Goal: Transaction & Acquisition: Purchase product/service

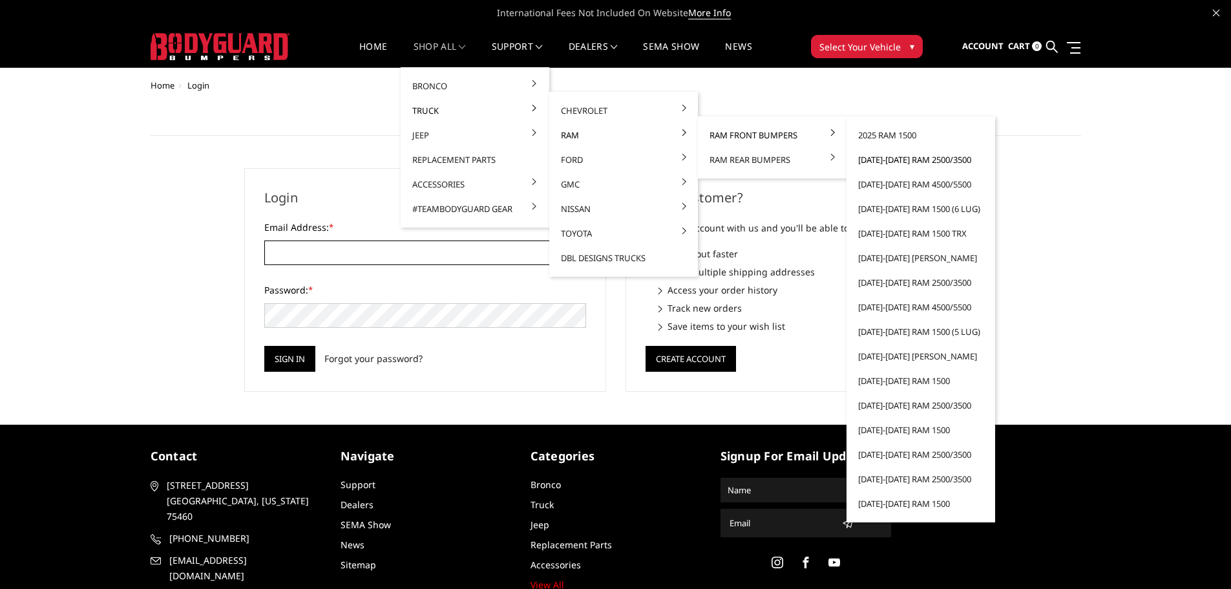
type input "customerservice@4wheelperformance.com"
click at [924, 162] on link "[DATE]-[DATE] Ram 2500/3500" at bounding box center [920, 159] width 138 height 25
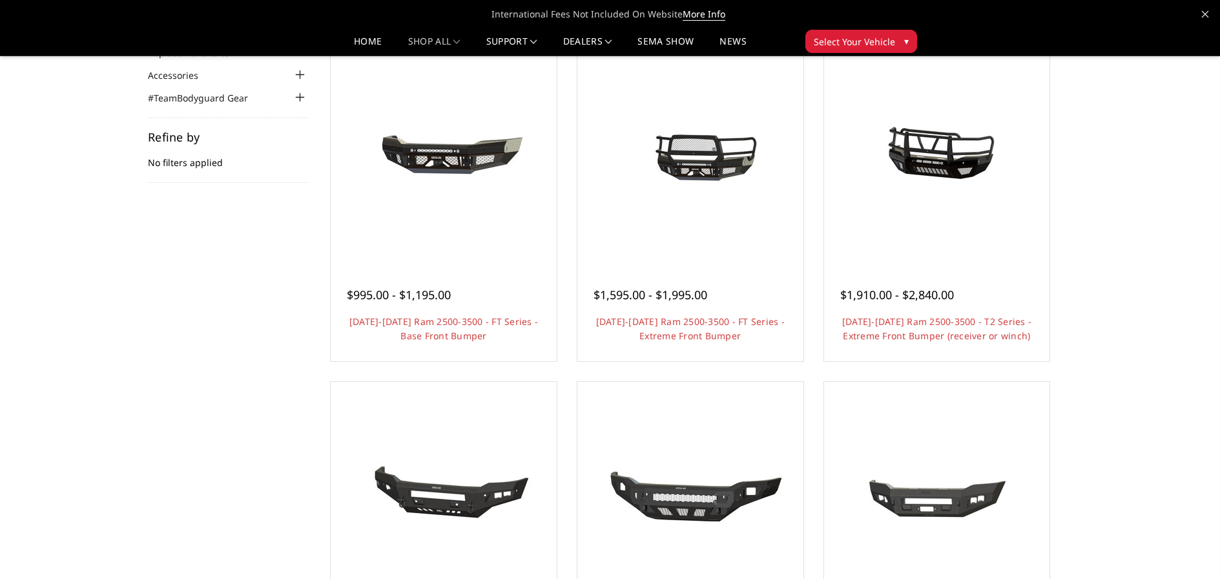
scroll to position [65, 0]
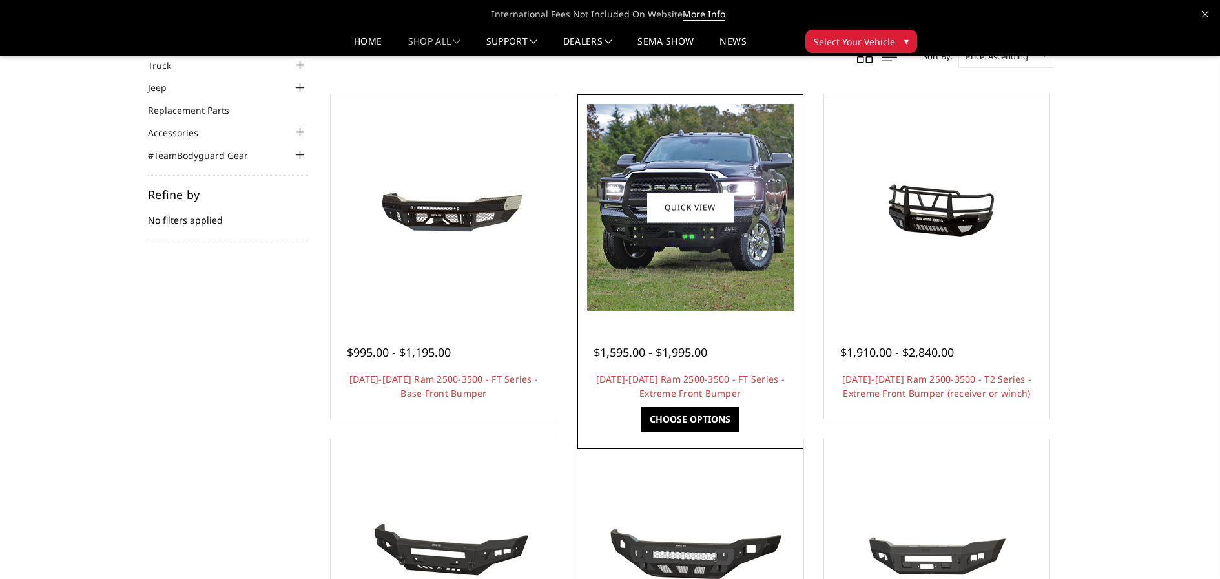
click at [677, 344] on div "$1,595.00 - $1,995.00" at bounding box center [651, 352] width 114 height 17
click at [678, 274] on img at bounding box center [690, 207] width 207 height 207
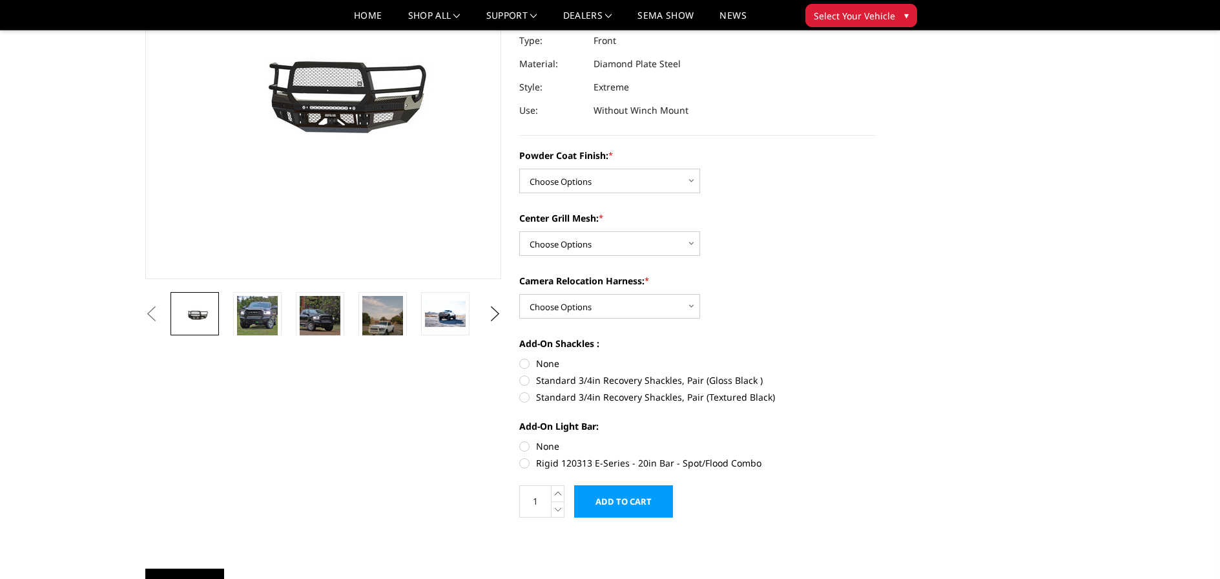
scroll to position [194, 0]
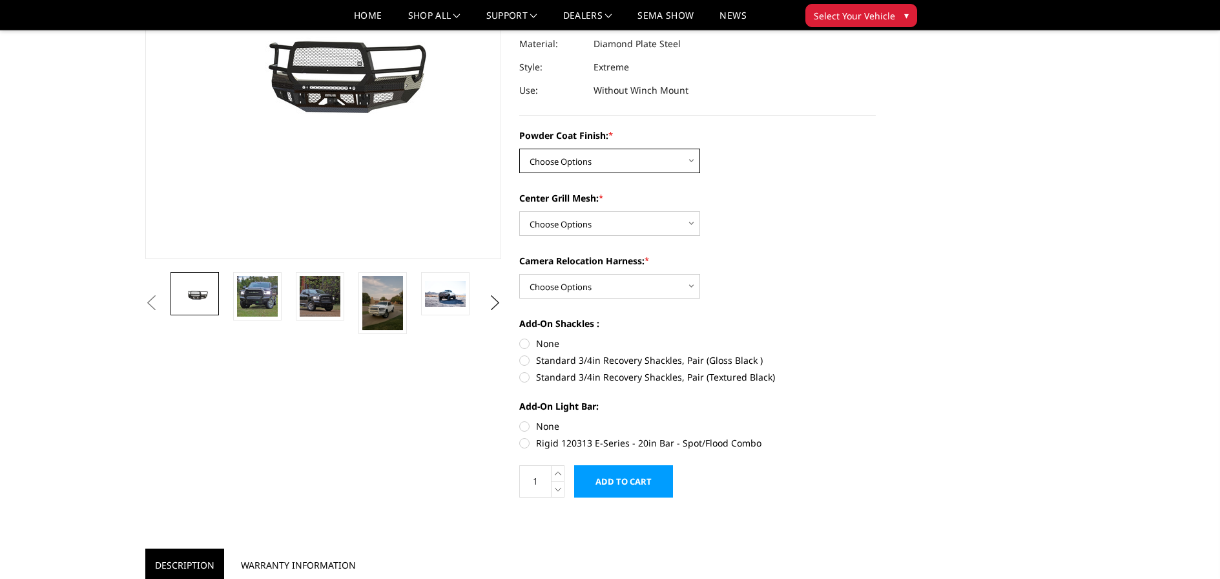
click at [584, 162] on select "Choose Options Bare Metal Gloss Black Powder Coat Textured Black Powder Coat" at bounding box center [609, 161] width 181 height 25
select select "3215"
click at [519, 149] on select "Choose Options Bare Metal Gloss Black Powder Coat Textured Black Powder Coat" at bounding box center [609, 161] width 181 height 25
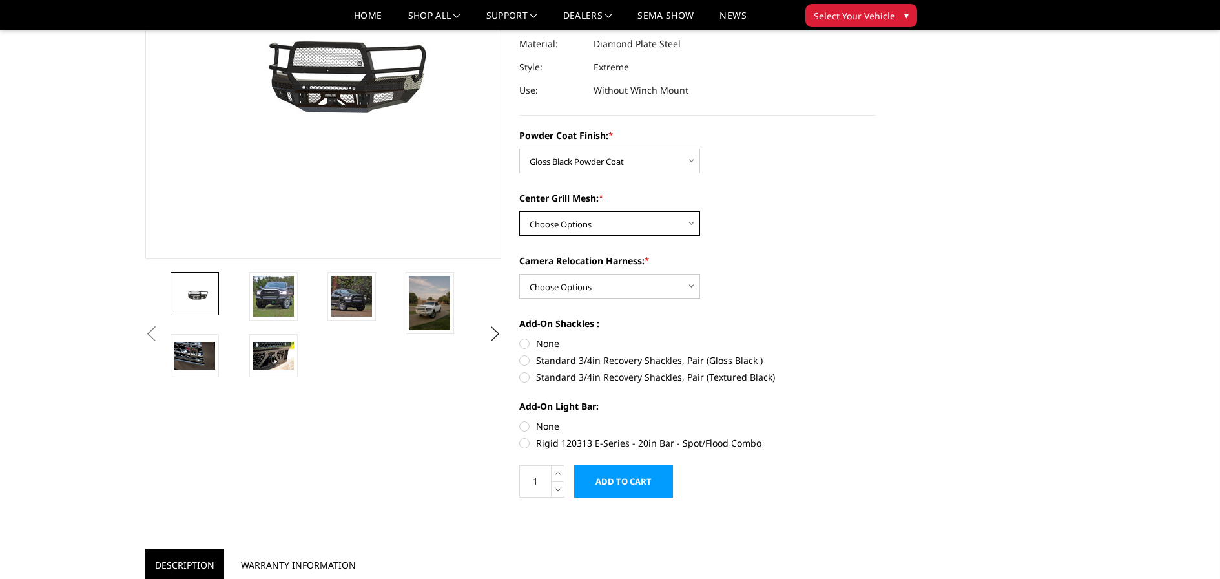
click at [656, 224] on select "Choose Options WITH Expanded Metal in Center Grill WITHOUT Expanded Metal in Ce…" at bounding box center [609, 223] width 181 height 25
select select "3217"
click at [519, 211] on select "Choose Options WITH Expanded Metal in Center Grill WITHOUT Expanded Metal in Ce…" at bounding box center [609, 223] width 181 height 25
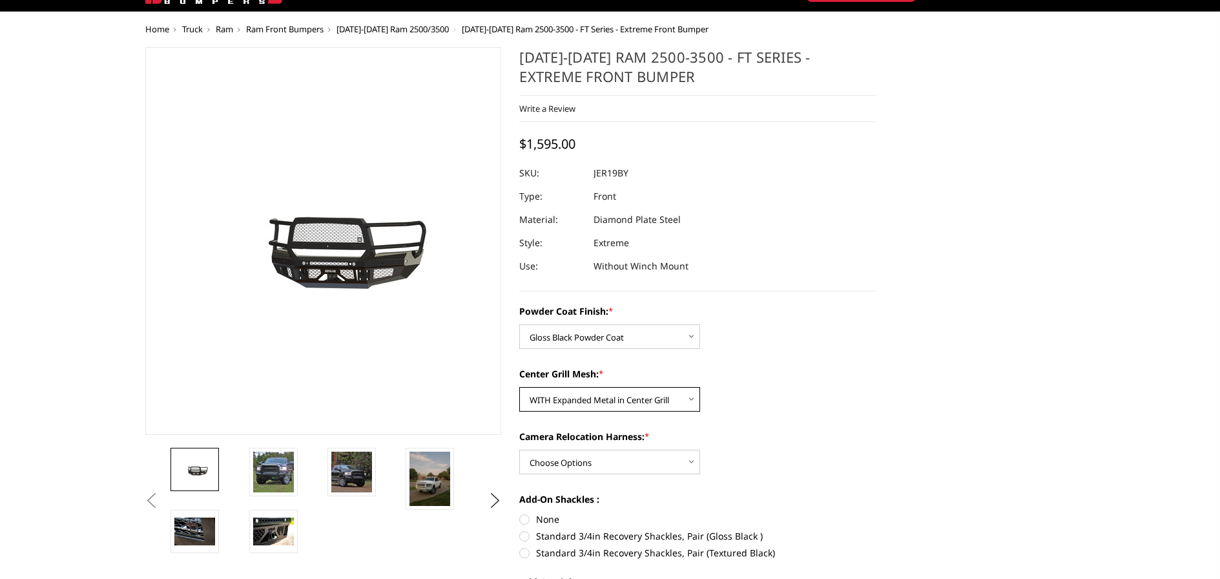
scroll to position [129, 0]
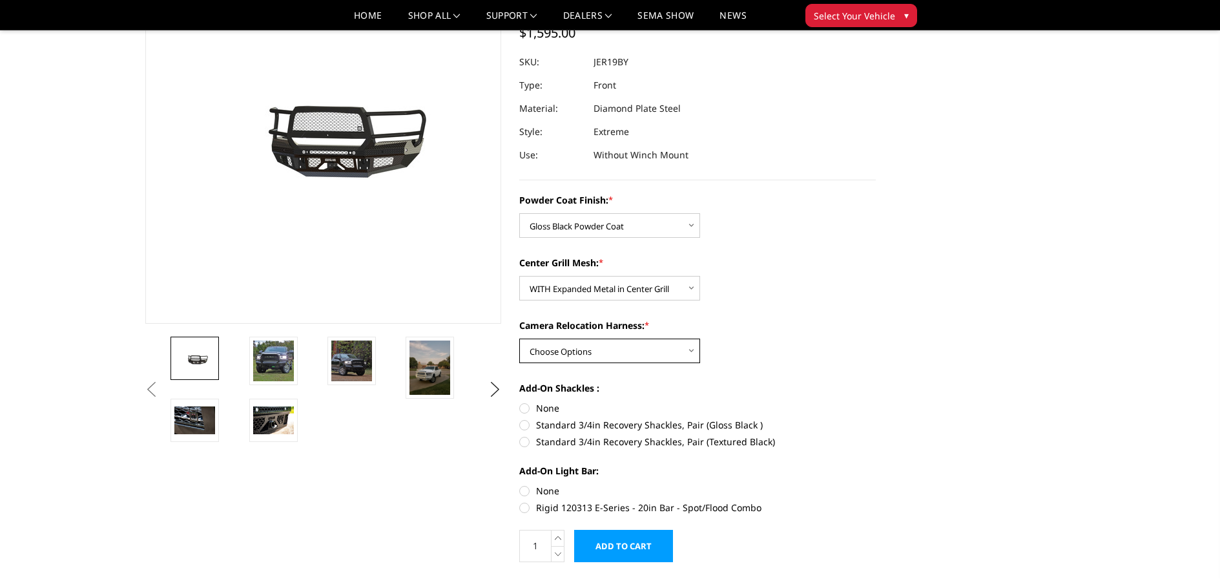
click at [608, 346] on select "Choose Options WITH Camera Relocation Harness WITHOUT Camera Relocation Harness" at bounding box center [609, 351] width 181 height 25
select select "3220"
click at [519, 339] on select "Choose Options WITH Camera Relocation Harness WITHOUT Camera Relocation Harness" at bounding box center [609, 351] width 181 height 25
click at [539, 404] on label "None" at bounding box center [697, 408] width 357 height 14
click at [520, 402] on input "None" at bounding box center [519, 401] width 1 height 1
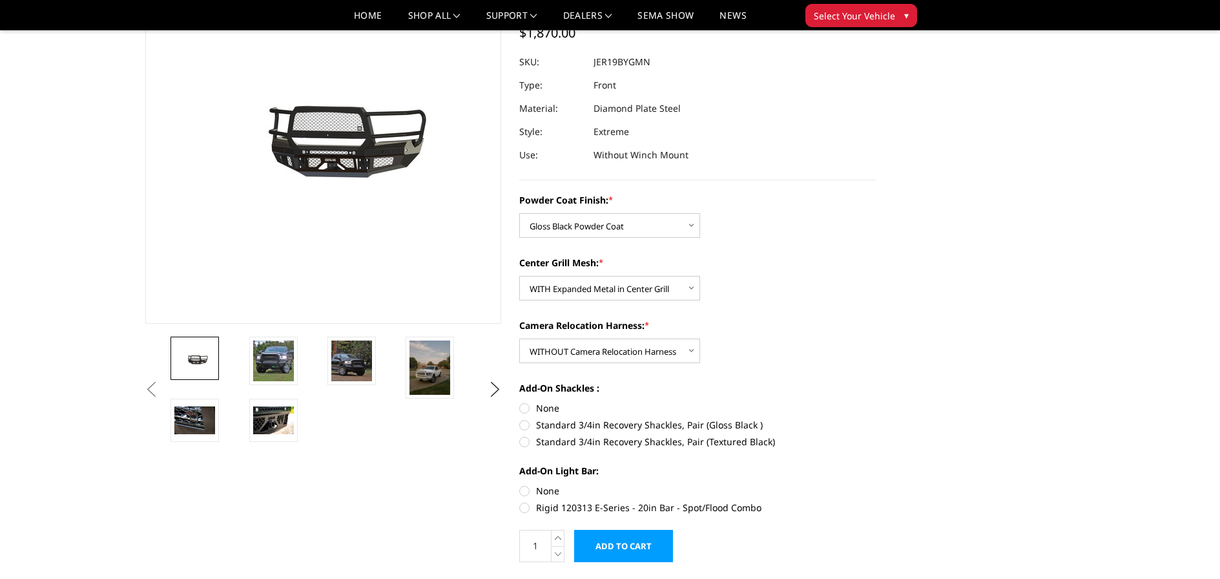
radio input "true"
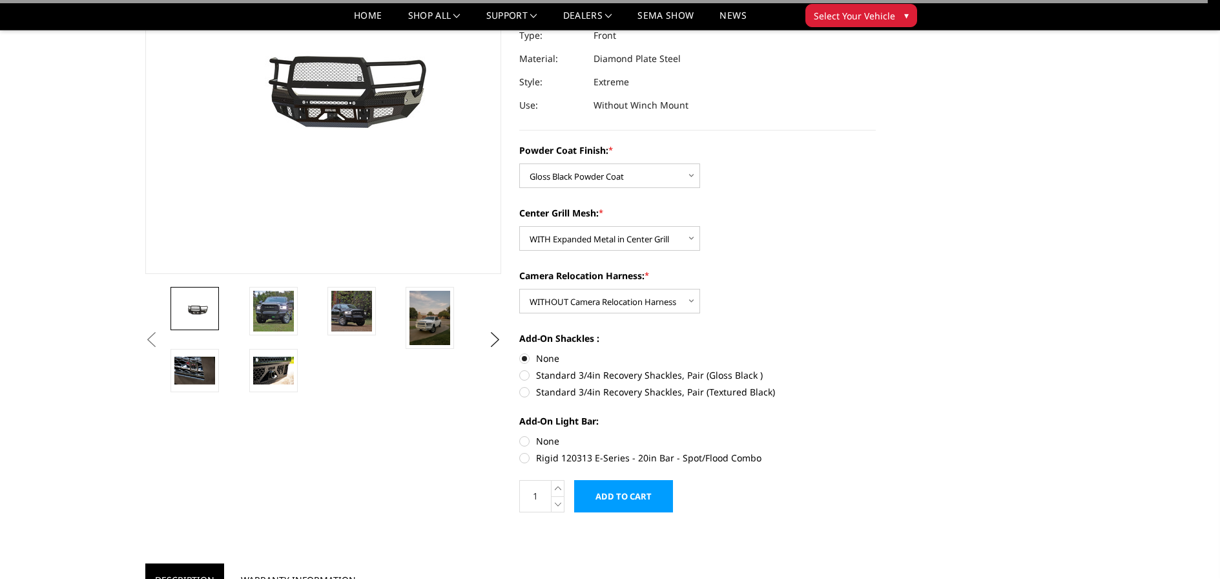
scroll to position [194, 0]
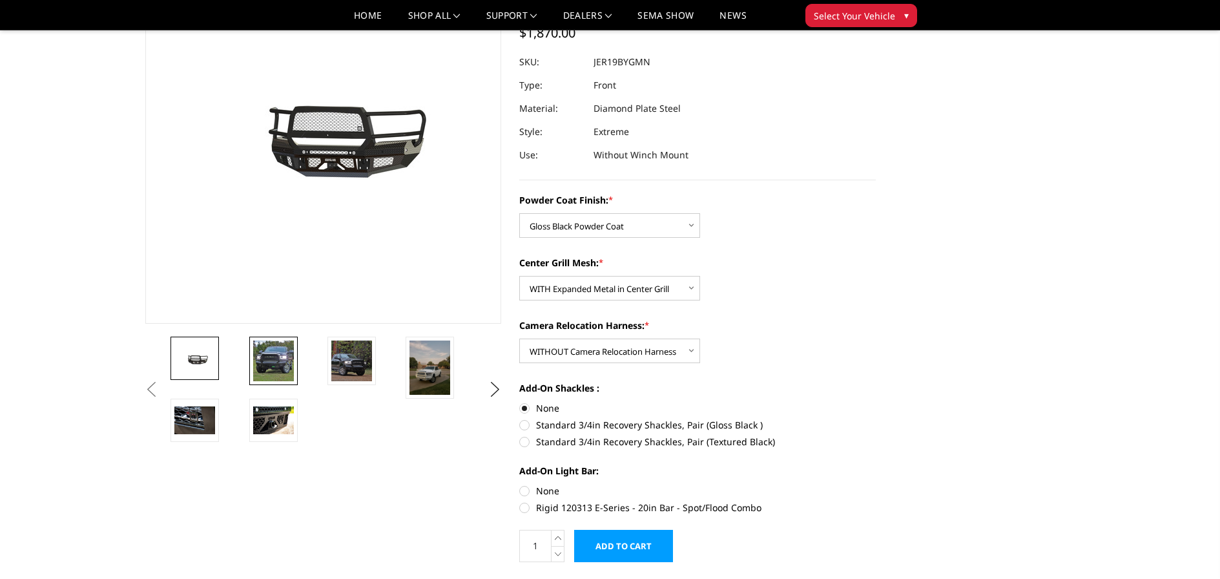
drag, startPoint x: 267, startPoint y: 353, endPoint x: 255, endPoint y: 360, distance: 14.5
click at [265, 355] on img at bounding box center [273, 360] width 41 height 41
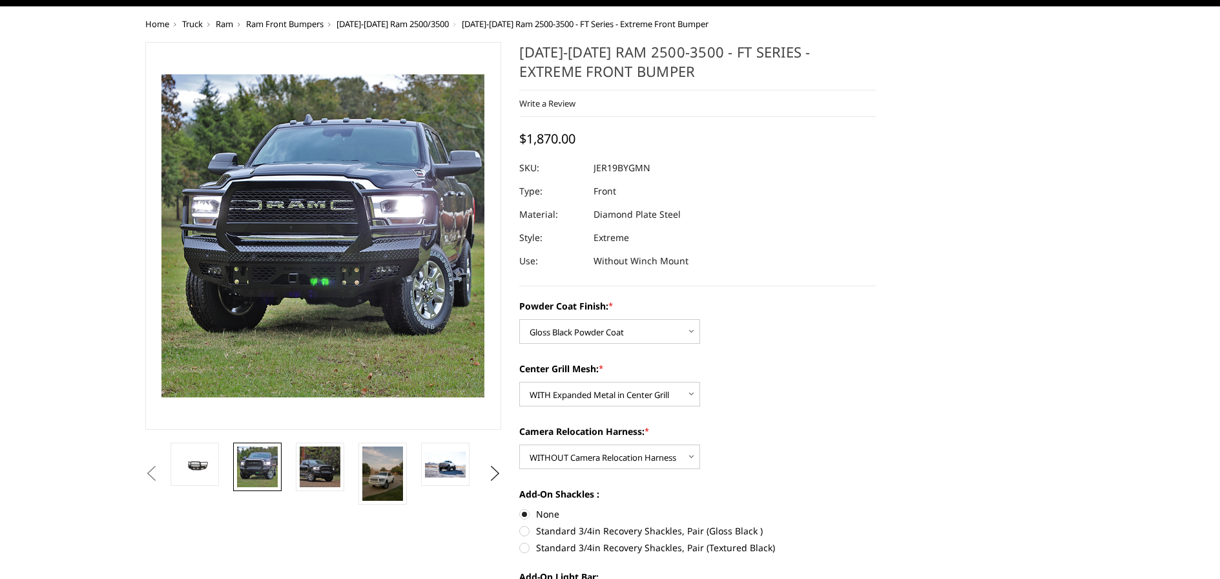
scroll to position [0, 0]
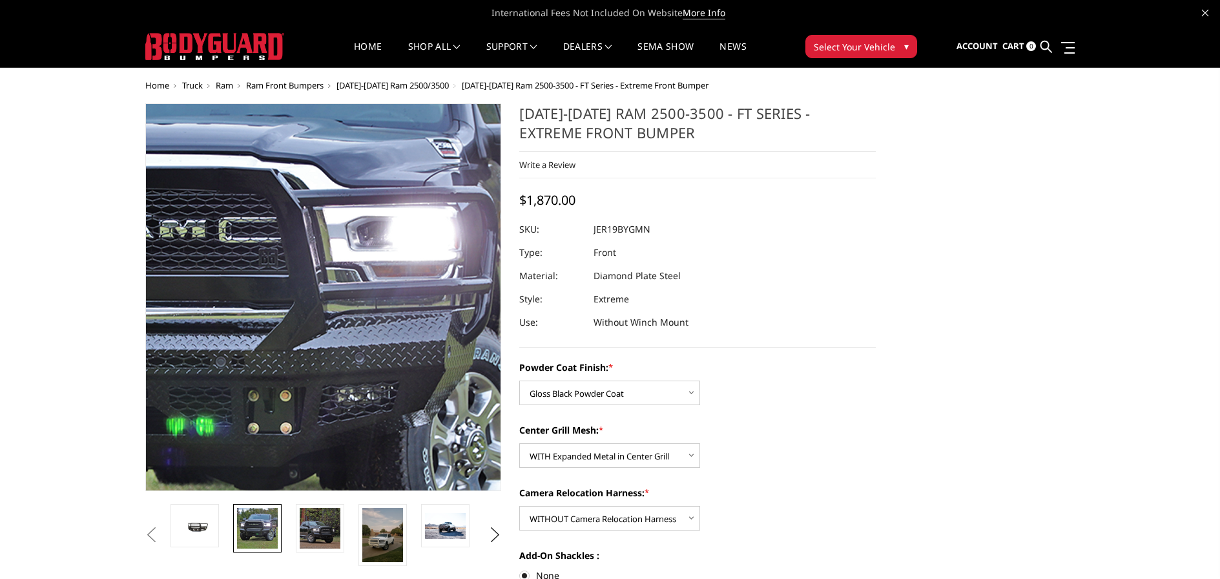
click at [418, 288] on img at bounding box center [199, 308] width 827 height 827
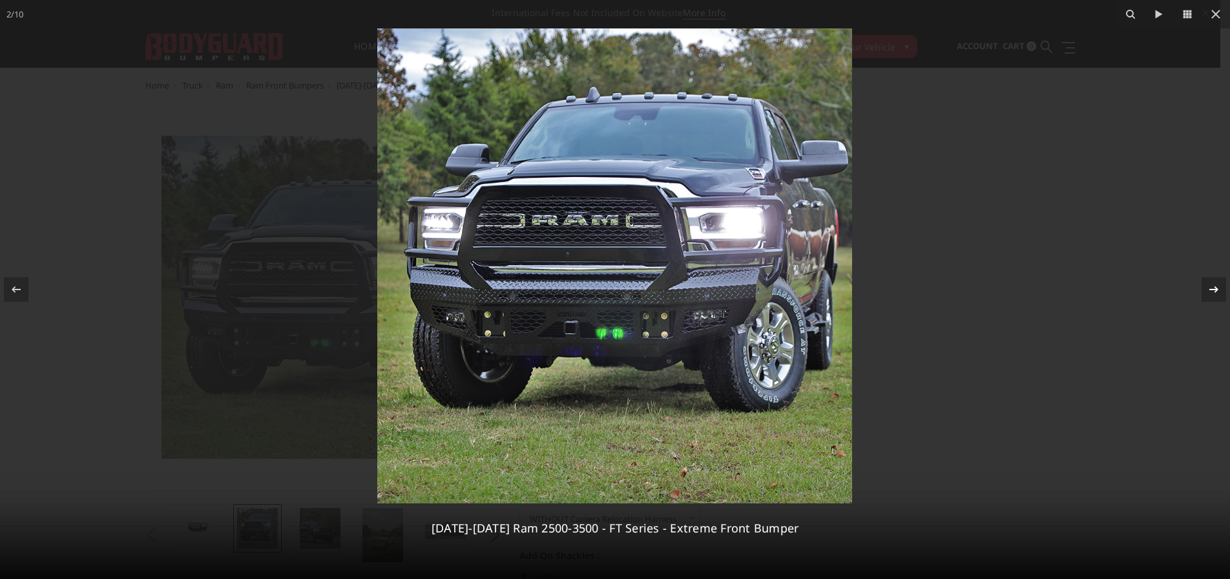
click at [1214, 291] on icon at bounding box center [1214, 290] width 16 height 16
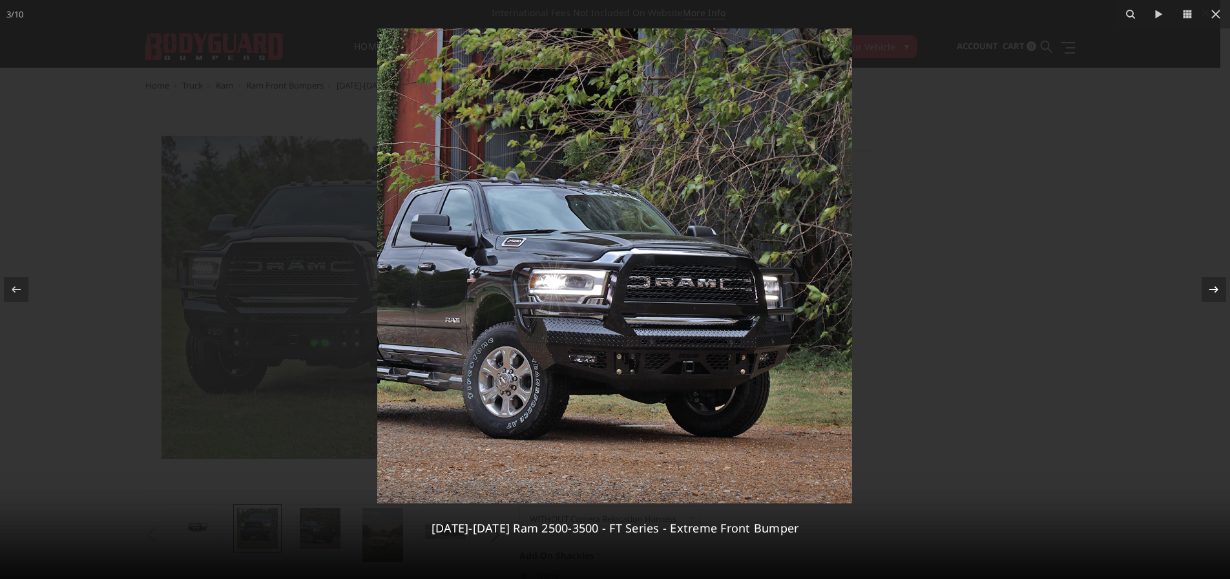
click at [1214, 291] on icon at bounding box center [1214, 290] width 16 height 16
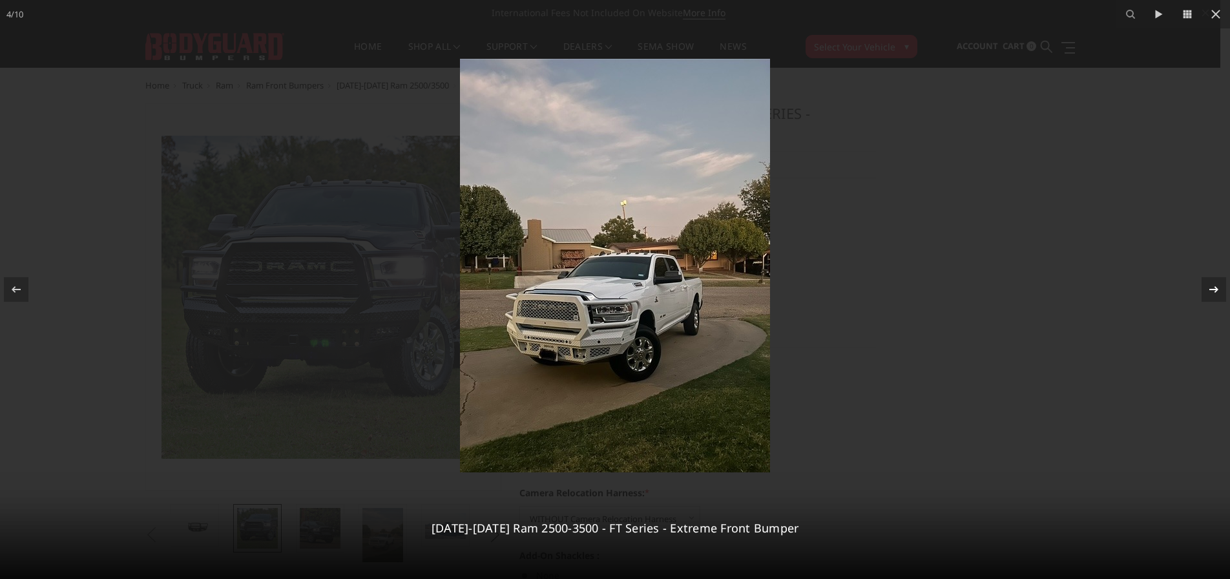
click at [1208, 295] on div "4 / 10 2019-2025 Ram 2500-3500 - FT Series - Extreme Front Bumper" at bounding box center [615, 289] width 1230 height 579
click at [1212, 291] on icon at bounding box center [1214, 290] width 16 height 16
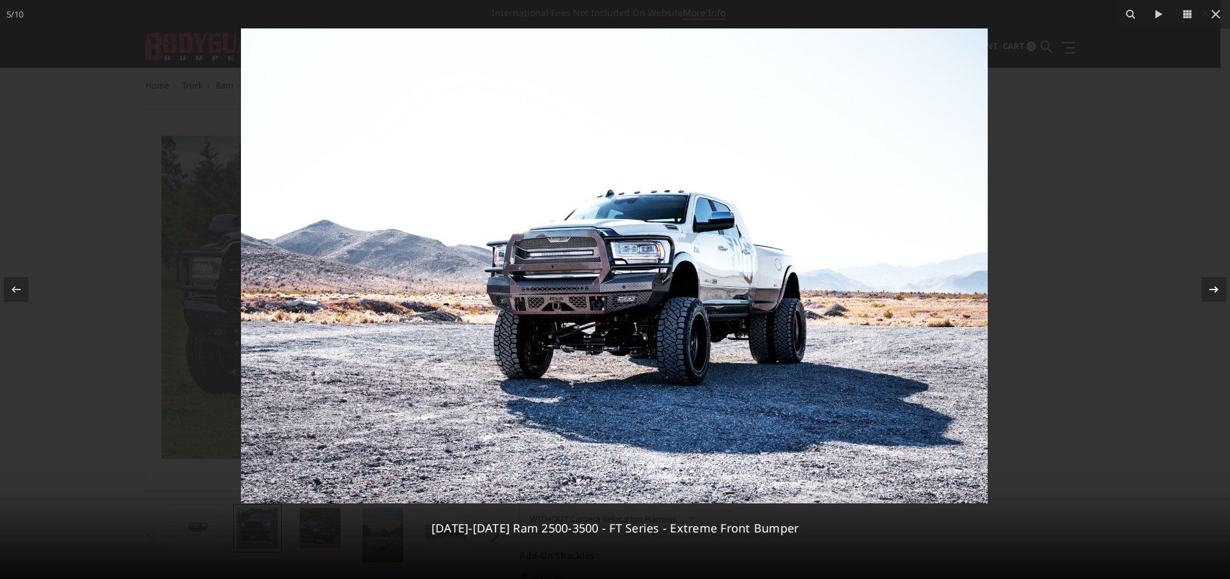
click at [1212, 291] on icon at bounding box center [1214, 290] width 16 height 16
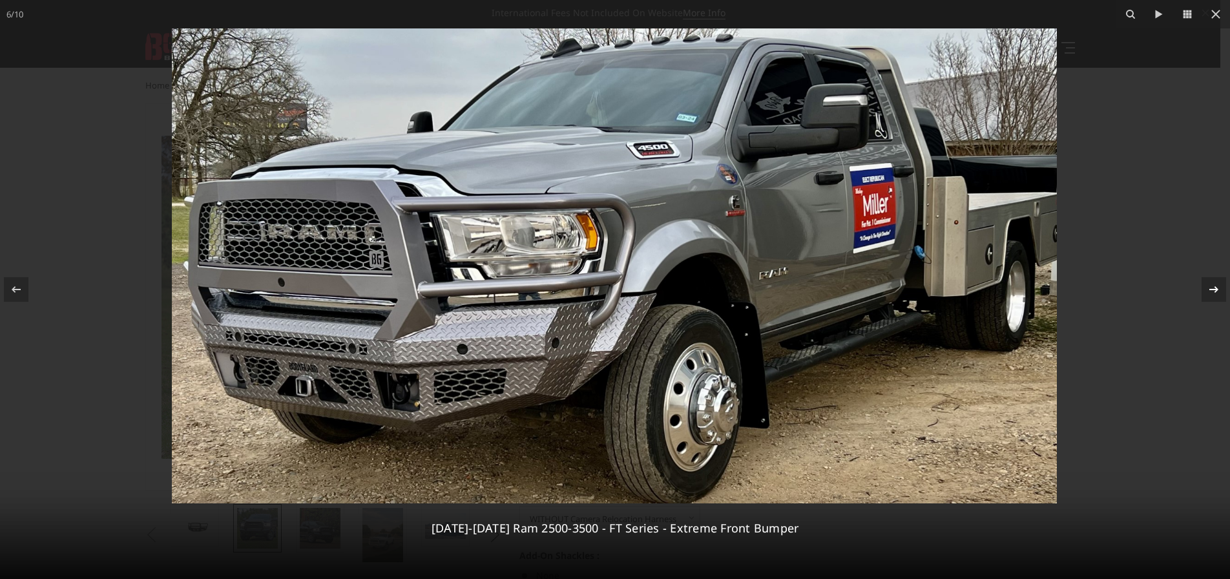
click at [1212, 291] on icon at bounding box center [1214, 290] width 16 height 16
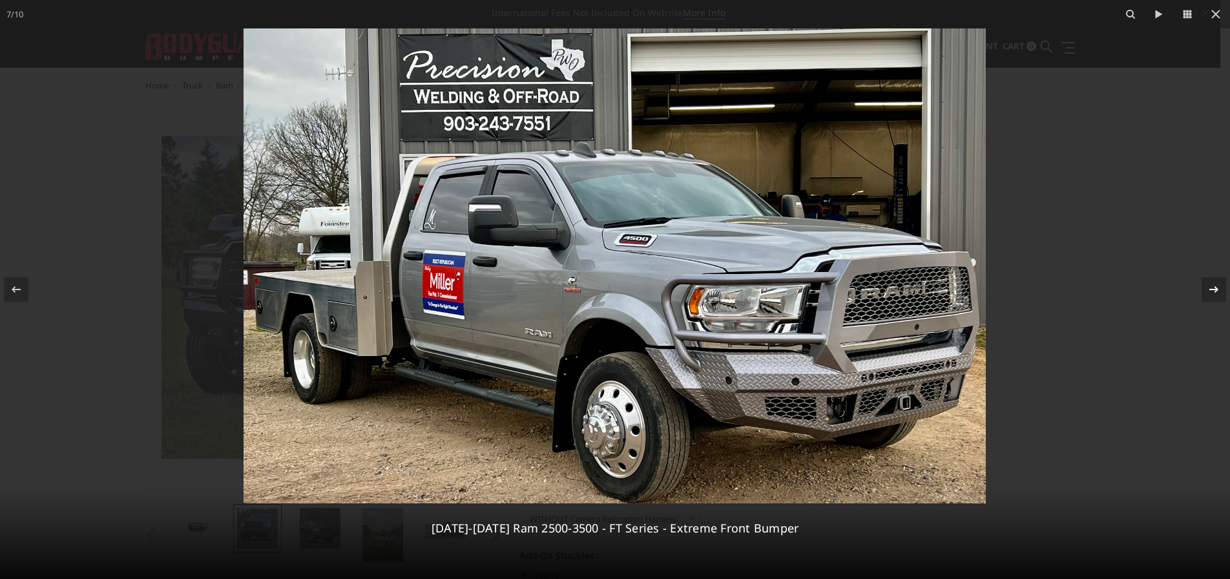
click at [1212, 291] on icon at bounding box center [1214, 290] width 16 height 16
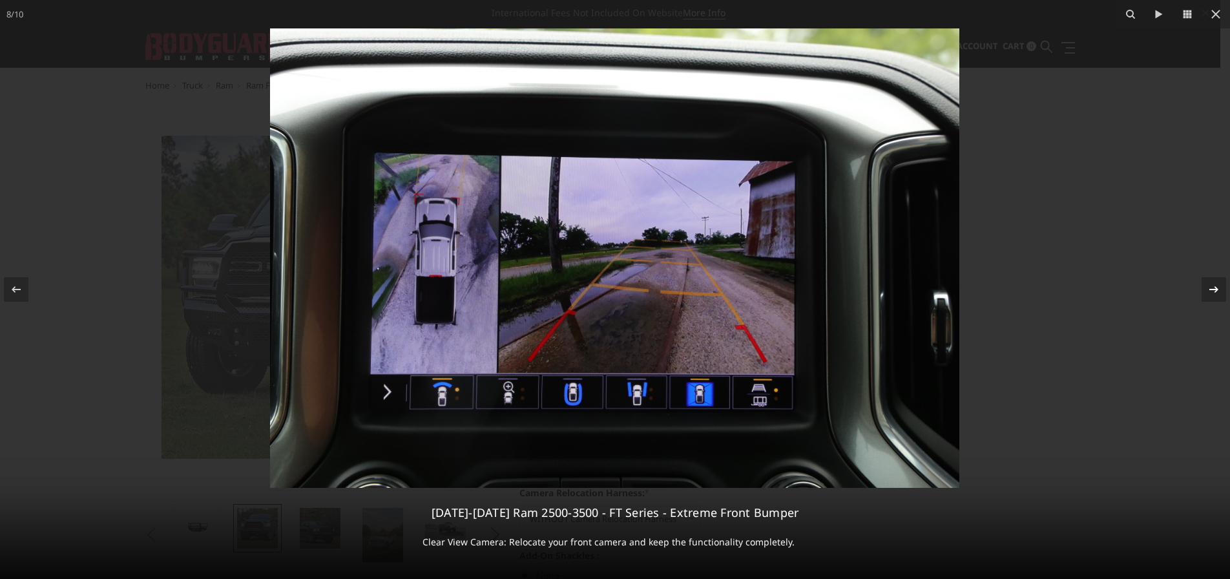
click at [1212, 291] on icon at bounding box center [1214, 290] width 16 height 16
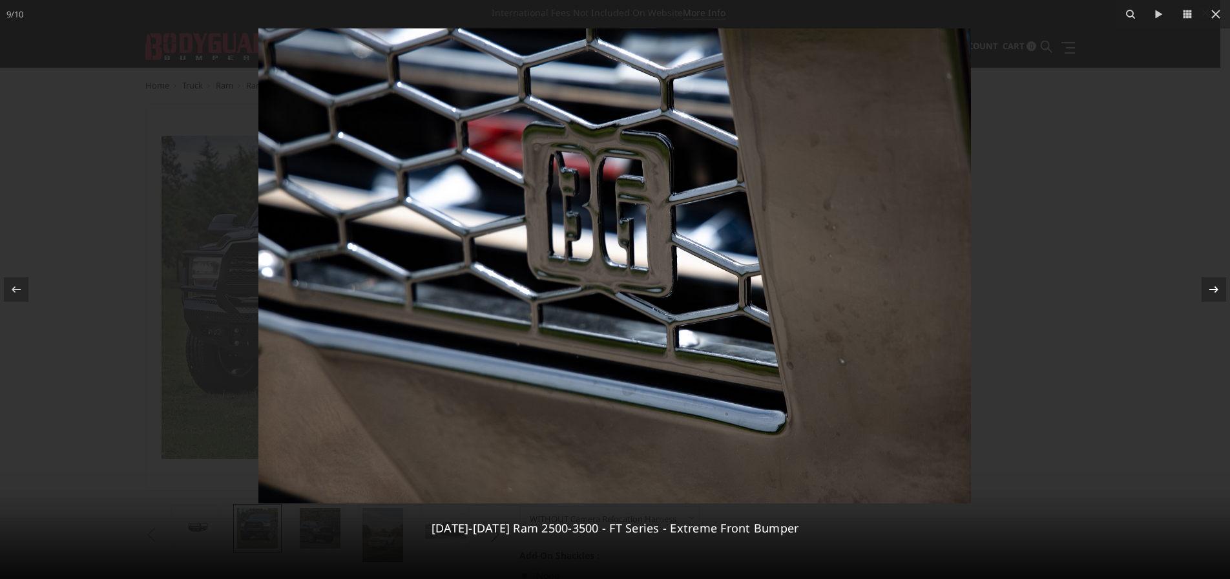
click at [1212, 291] on icon at bounding box center [1214, 290] width 16 height 16
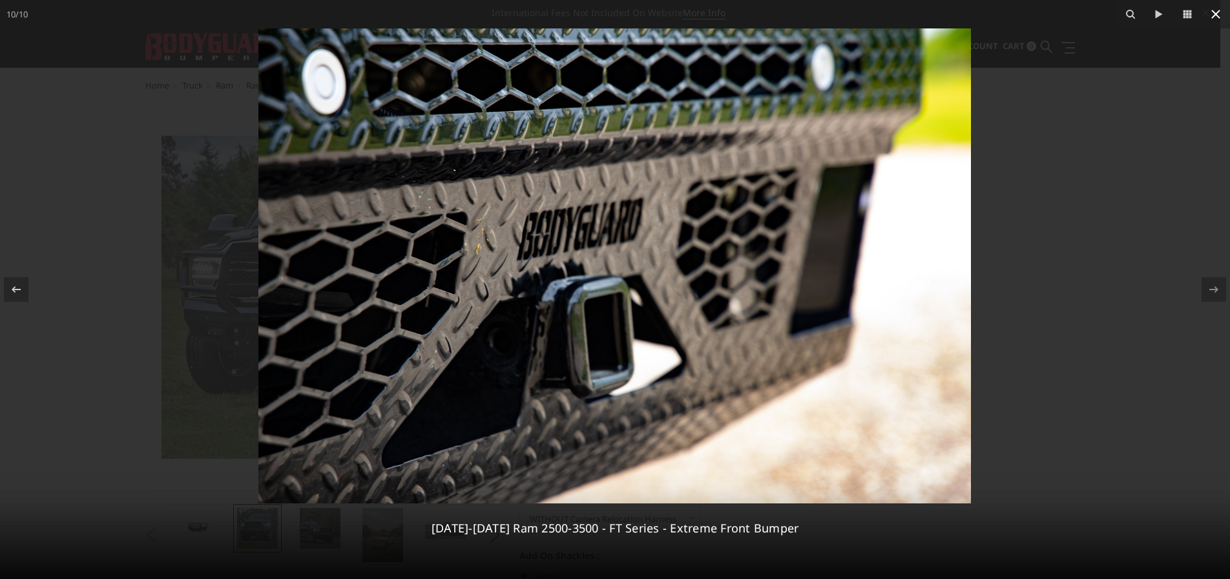
click at [1207, 16] on button at bounding box center [1216, 14] width 28 height 28
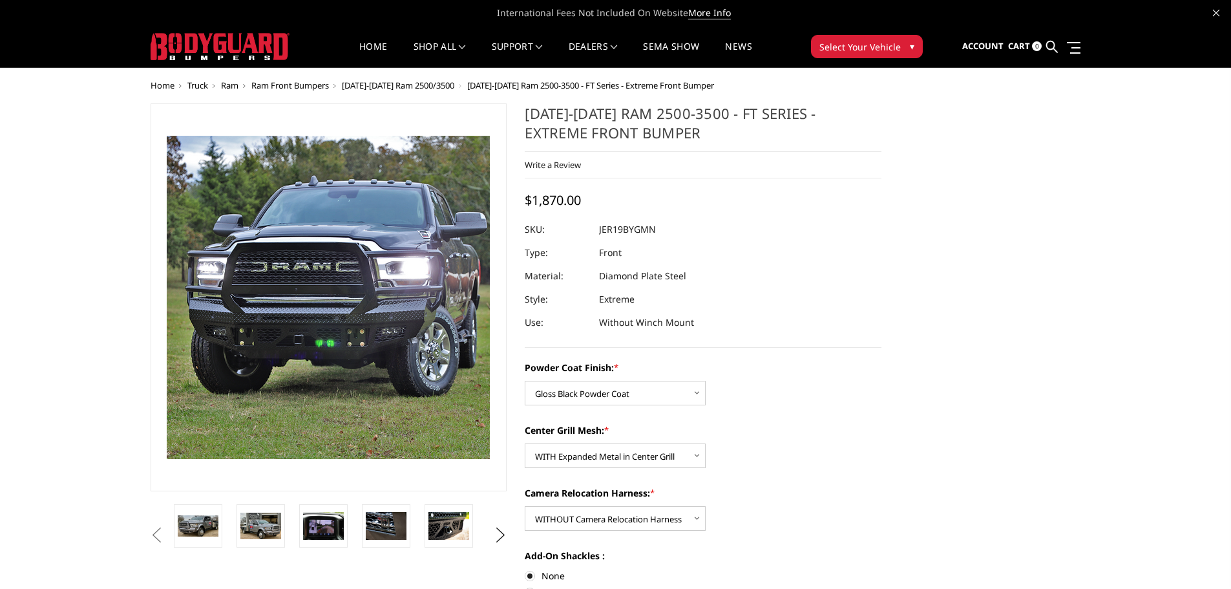
drag, startPoint x: 528, startPoint y: 112, endPoint x: 619, endPoint y: 133, distance: 93.6
click at [619, 133] on h1 "[DATE]-[DATE] Ram 2500-3500 - FT Series - Extreme Front Bumper" at bounding box center [703, 127] width 357 height 48
drag, startPoint x: 459, startPoint y: 84, endPoint x: 629, endPoint y: 92, distance: 170.1
drag, startPoint x: 727, startPoint y: 87, endPoint x: 465, endPoint y: 86, distance: 261.7
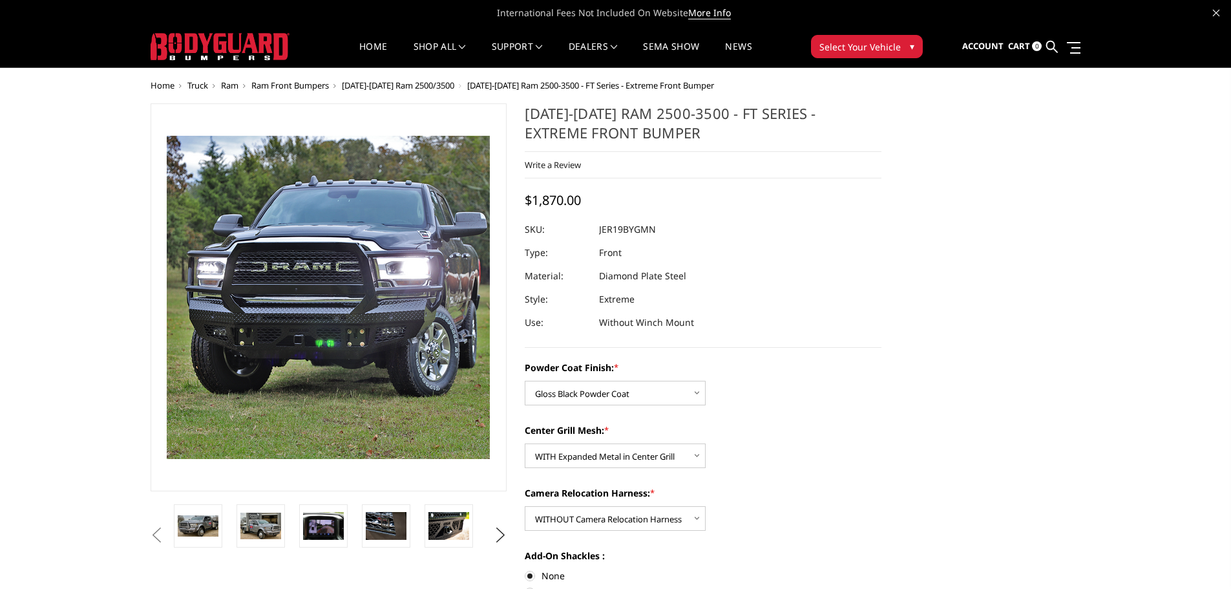
click at [465, 86] on ul "Home Truck Ram Ram Front Bumpers 2019-2025 Ram 2500/3500 2019-2025 Ram 2500-350…" at bounding box center [616, 86] width 930 height 10
click at [467, 85] on span "[DATE]-[DATE] Ram 2500-3500 - FT Series - Extreme Front Bumper" at bounding box center [590, 85] width 247 height 12
click at [482, 85] on span "[DATE]-[DATE] Ram 2500-3500 - FT Series - Extreme Front Bumper" at bounding box center [590, 85] width 247 height 12
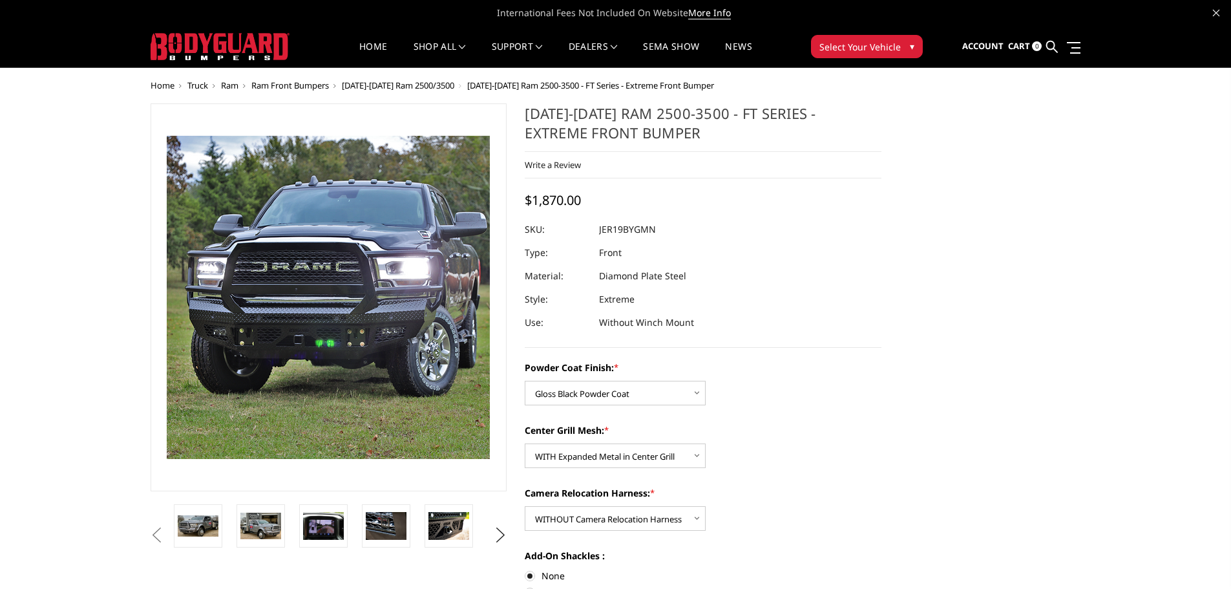
click at [482, 85] on span "[DATE]-[DATE] Ram 2500-3500 - FT Series - Extreme Front Bumper" at bounding box center [590, 85] width 247 height 12
click at [976, 50] on span "Account" at bounding box center [982, 46] width 41 height 12
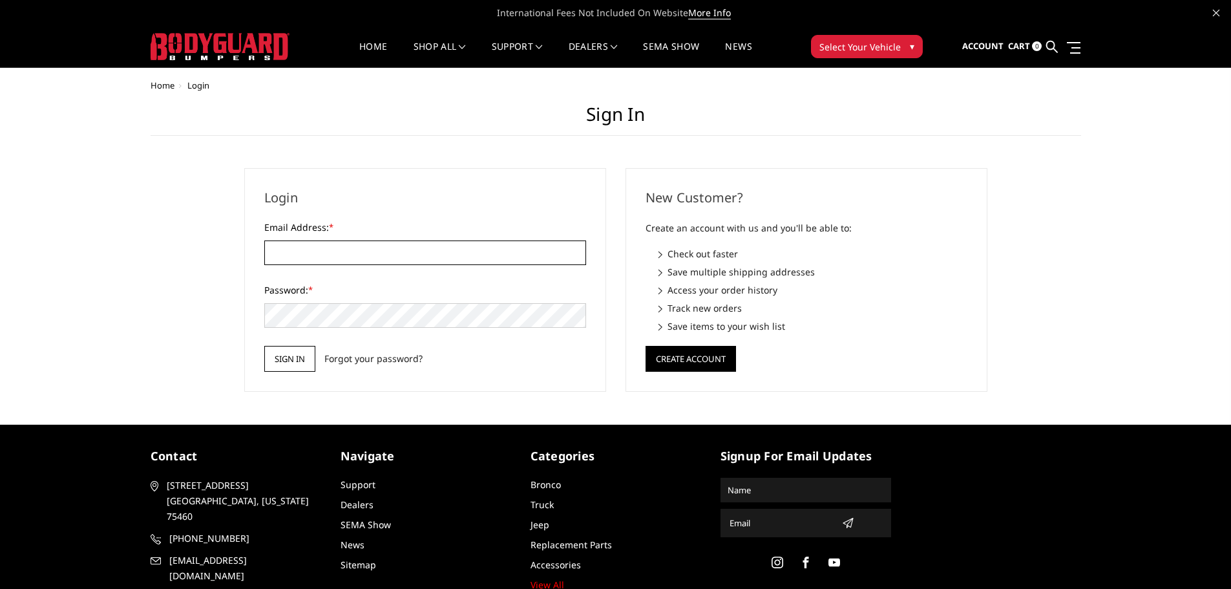
type input "customerservice@4wheelperformance.com"
click at [293, 354] on input "Sign in" at bounding box center [289, 359] width 51 height 26
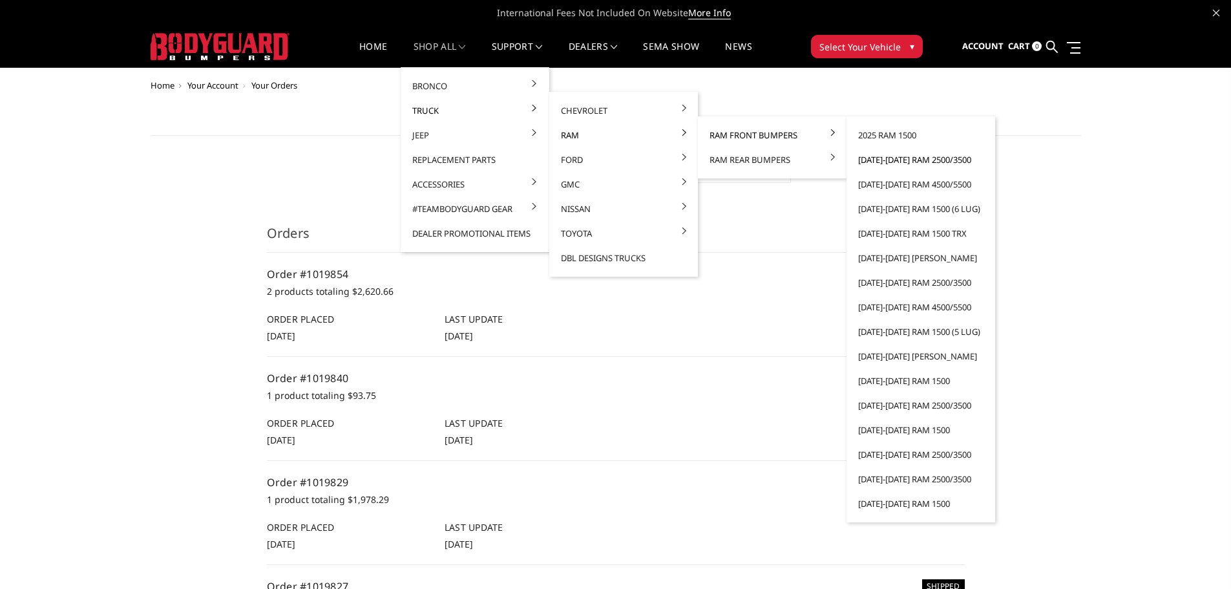
click at [937, 161] on link "[DATE]-[DATE] Ram 2500/3500" at bounding box center [920, 159] width 138 height 25
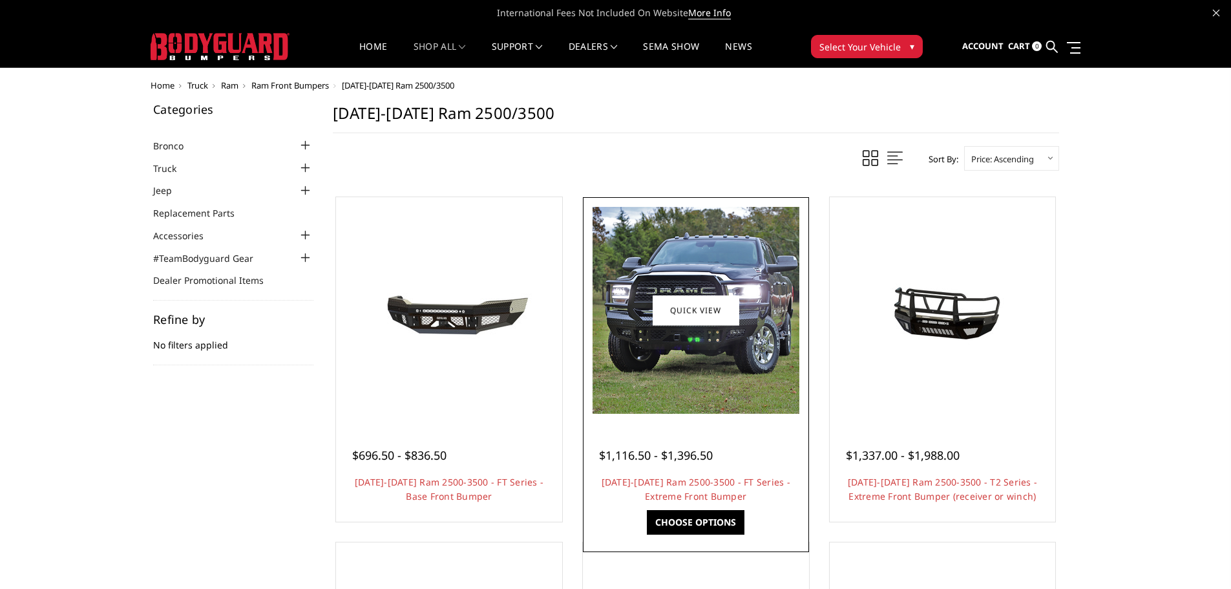
click at [709, 404] on img at bounding box center [695, 310] width 207 height 207
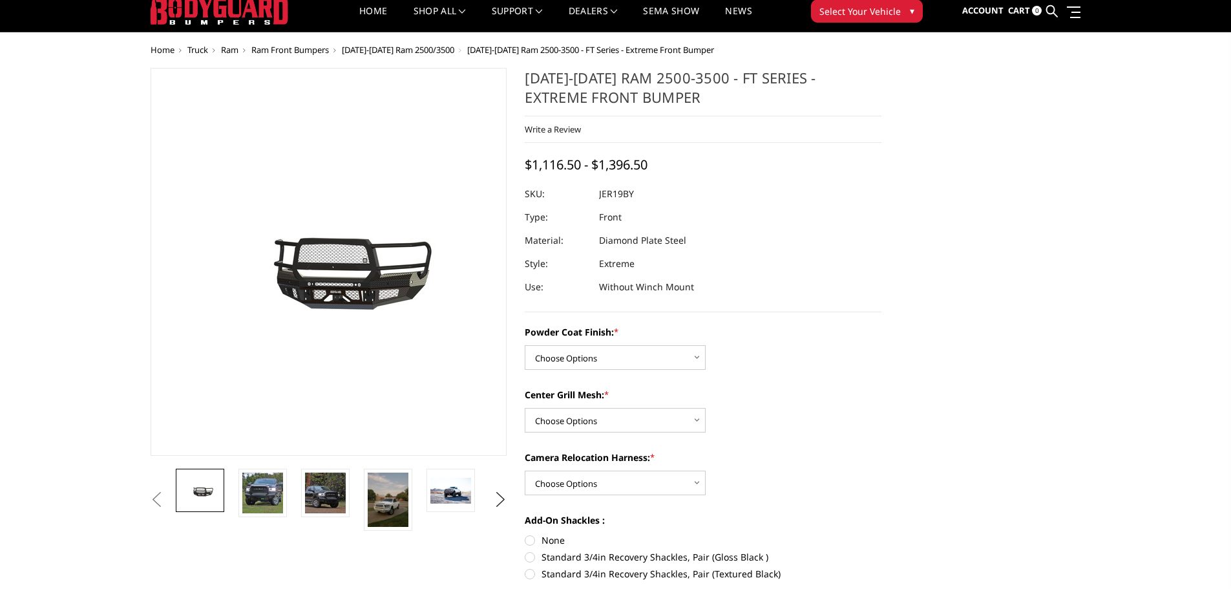
scroll to position [129, 0]
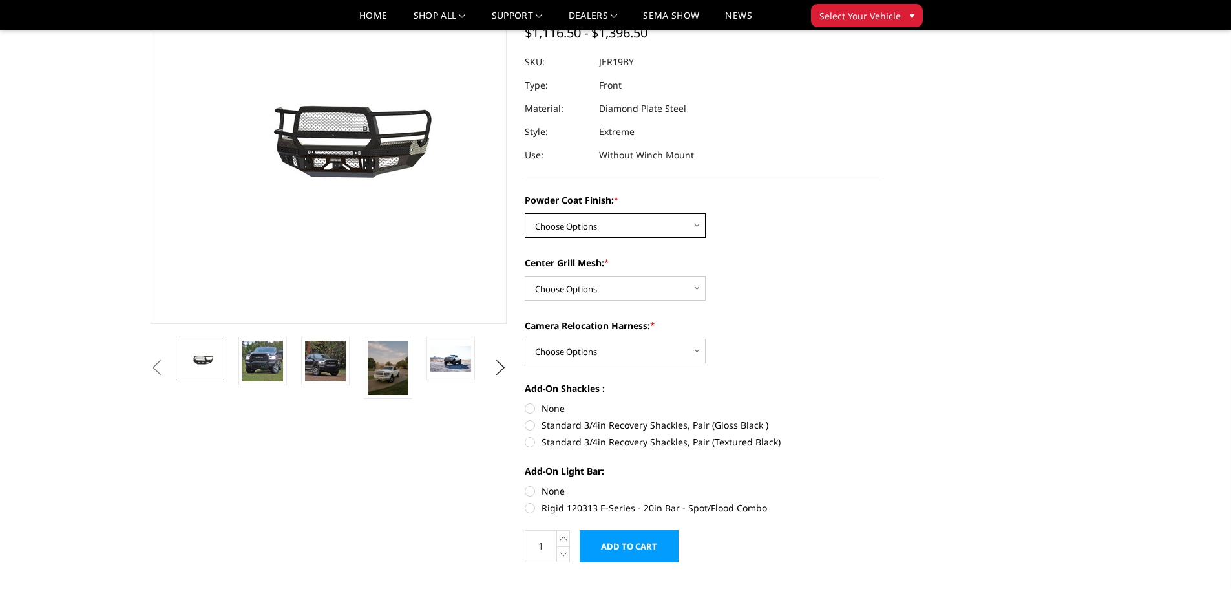
click at [601, 227] on select "Choose Options Bare Metal Gloss Black Powder Coat Textured Black Powder Coat" at bounding box center [615, 225] width 181 height 25
select select "3215"
click at [525, 213] on select "Choose Options Bare Metal Gloss Black Powder Coat Textured Black Powder Coat" at bounding box center [615, 225] width 181 height 25
click at [636, 285] on select "Choose Options WITH Expanded Metal in Center Grill WITHOUT Expanded Metal in Ce…" at bounding box center [615, 288] width 181 height 25
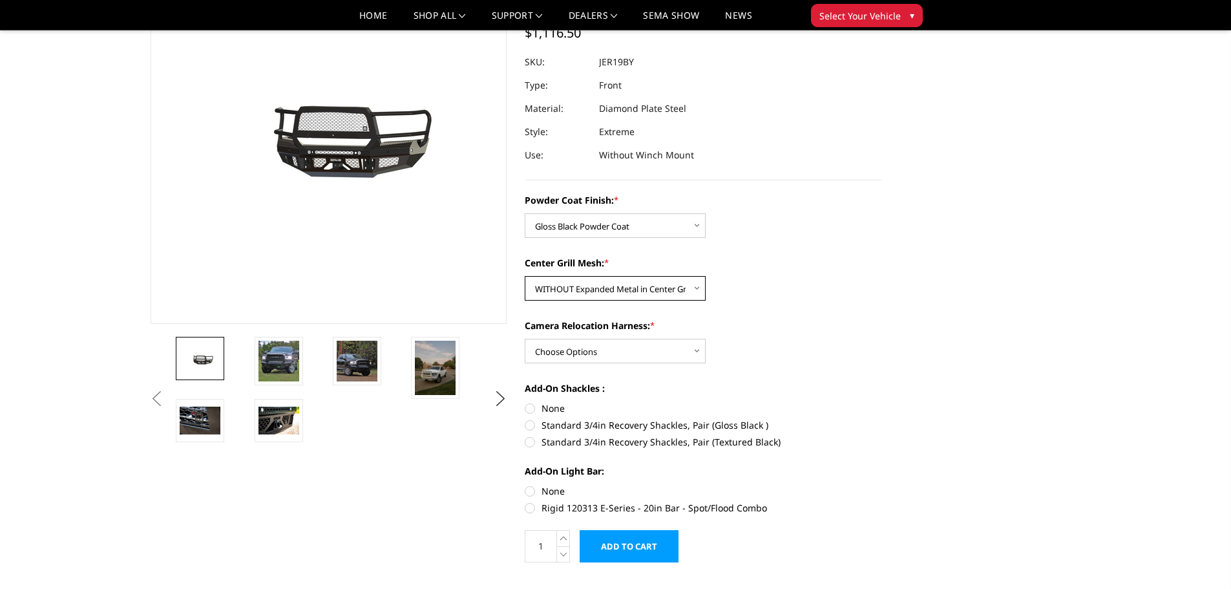
click at [525, 276] on select "Choose Options WITH Expanded Metal in Center Grill WITHOUT Expanded Metal in Ce…" at bounding box center [615, 288] width 181 height 25
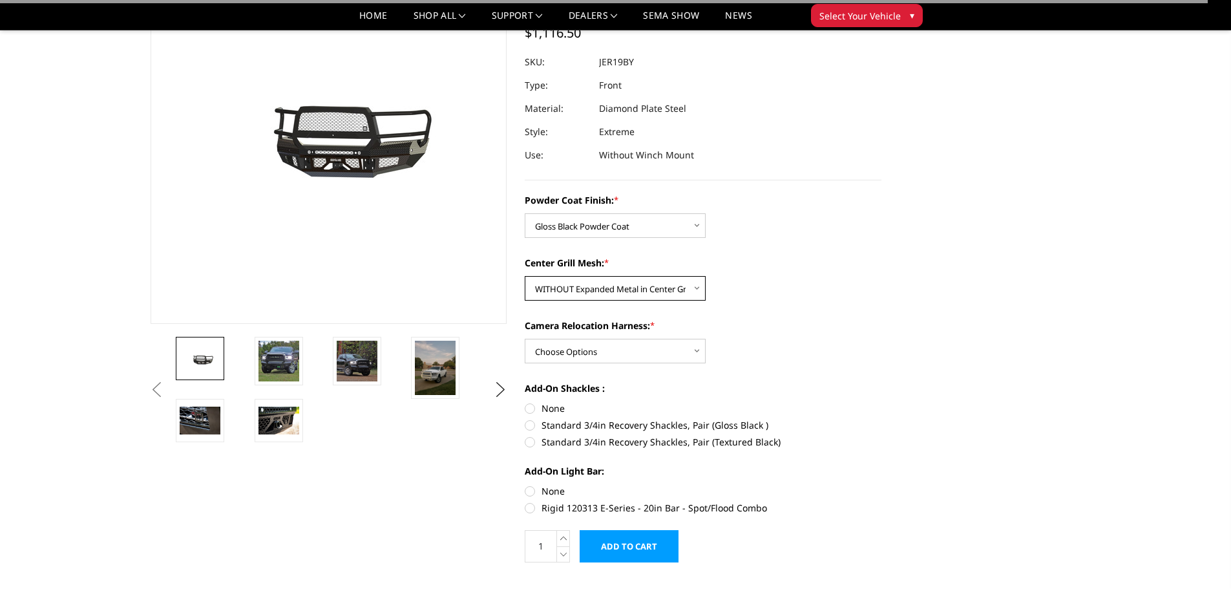
click at [642, 286] on select "Choose Options WITH Expanded Metal in Center Grill WITHOUT Expanded Metal in Ce…" at bounding box center [615, 288] width 181 height 25
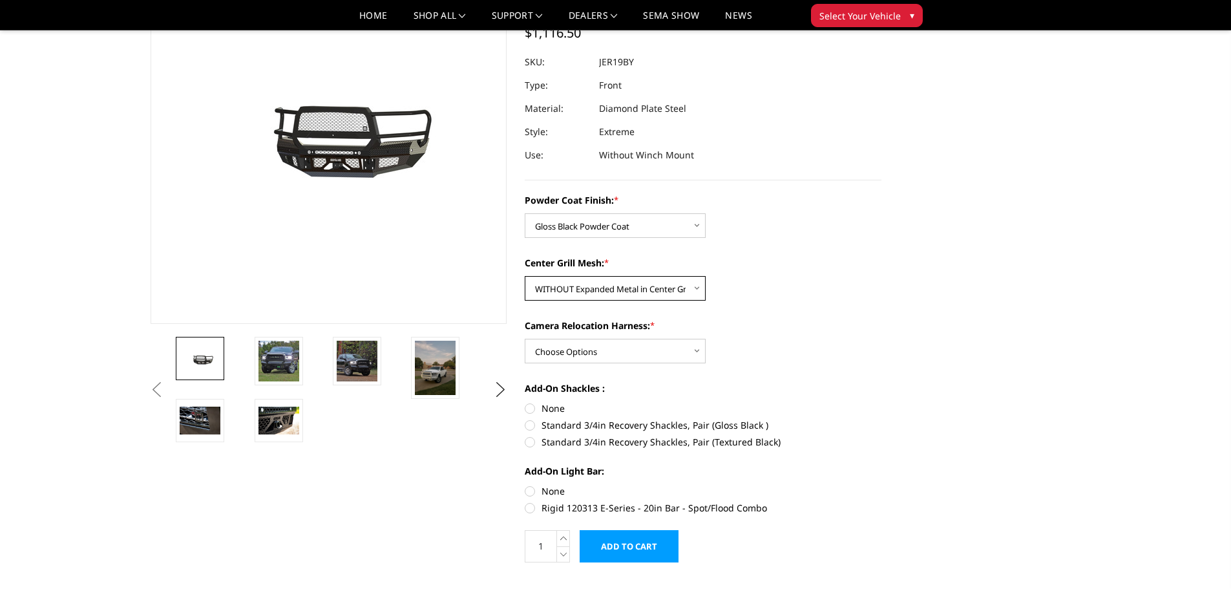
select select "3217"
click at [525, 276] on select "Choose Options WITH Expanded Metal in Center Grill WITHOUT Expanded Metal in Ce…" at bounding box center [615, 288] width 181 height 25
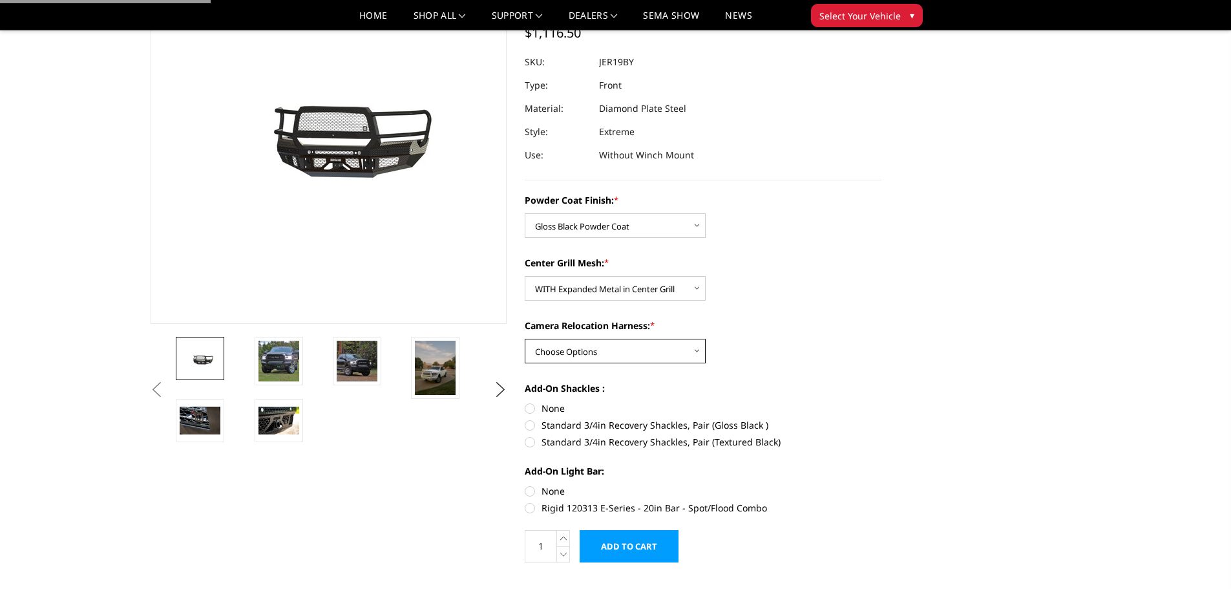
click at [626, 346] on select "Choose Options WITH Camera Relocation Harness WITHOUT Camera Relocation Harness" at bounding box center [615, 351] width 181 height 25
select select "3220"
click at [525, 339] on select "Choose Options WITH Camera Relocation Harness WITHOUT Camera Relocation Harness" at bounding box center [615, 351] width 181 height 25
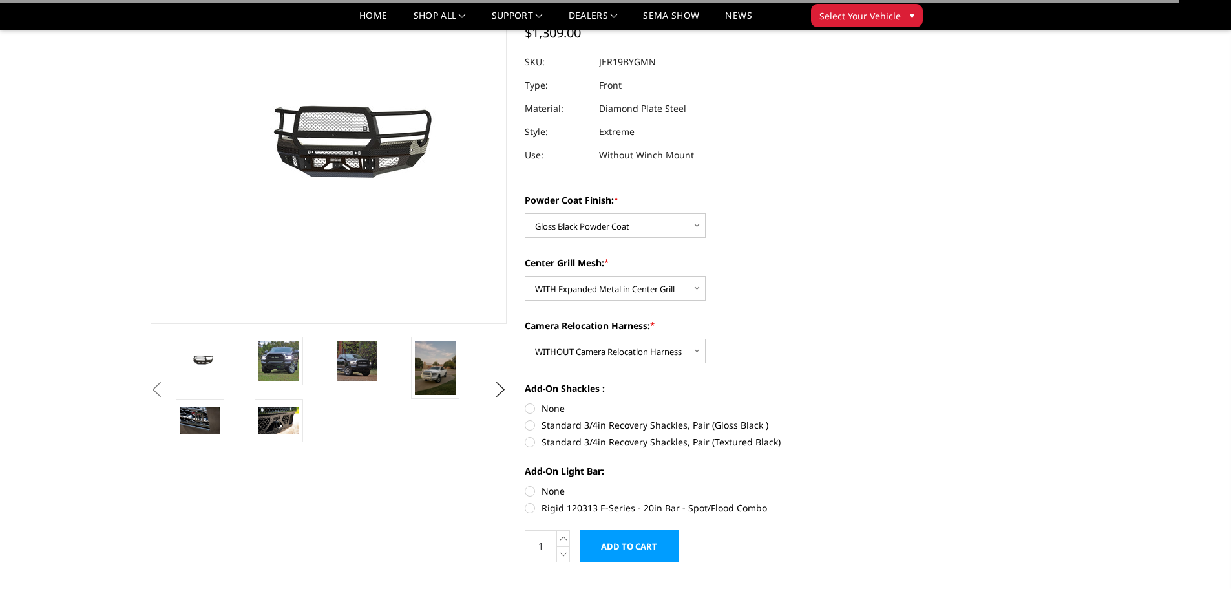
click at [564, 406] on label "None" at bounding box center [703, 408] width 357 height 14
click at [525, 402] on input "None" at bounding box center [525, 401] width 1 height 1
radio input "true"
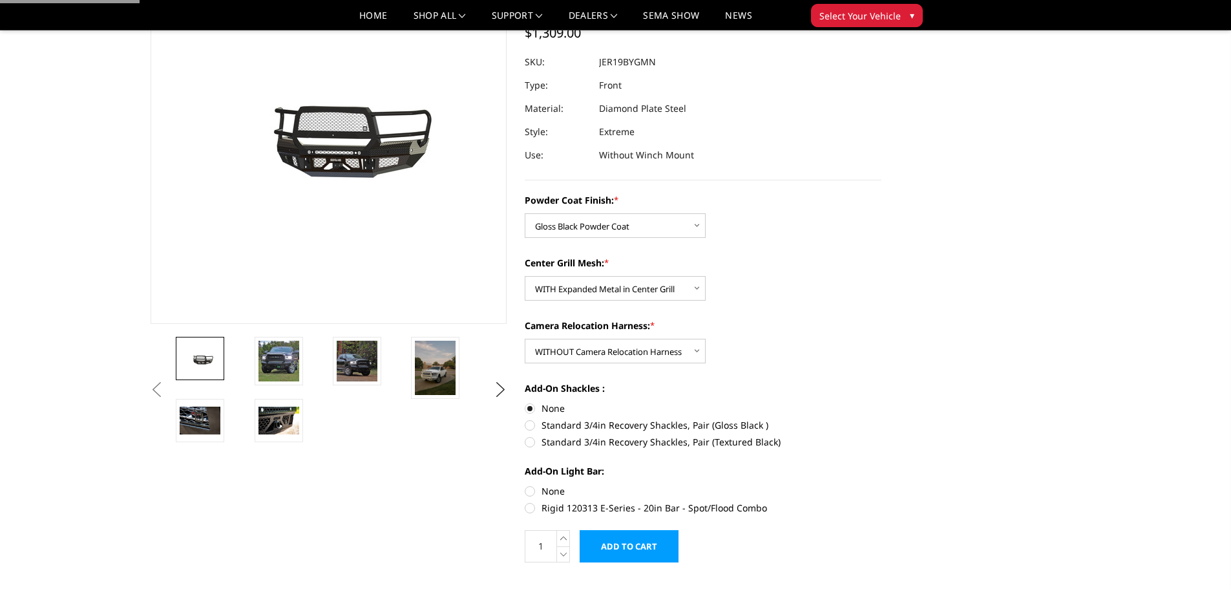
click at [546, 494] on label "None" at bounding box center [703, 491] width 357 height 14
click at [525, 485] on input "None" at bounding box center [525, 484] width 1 height 1
radio input "true"
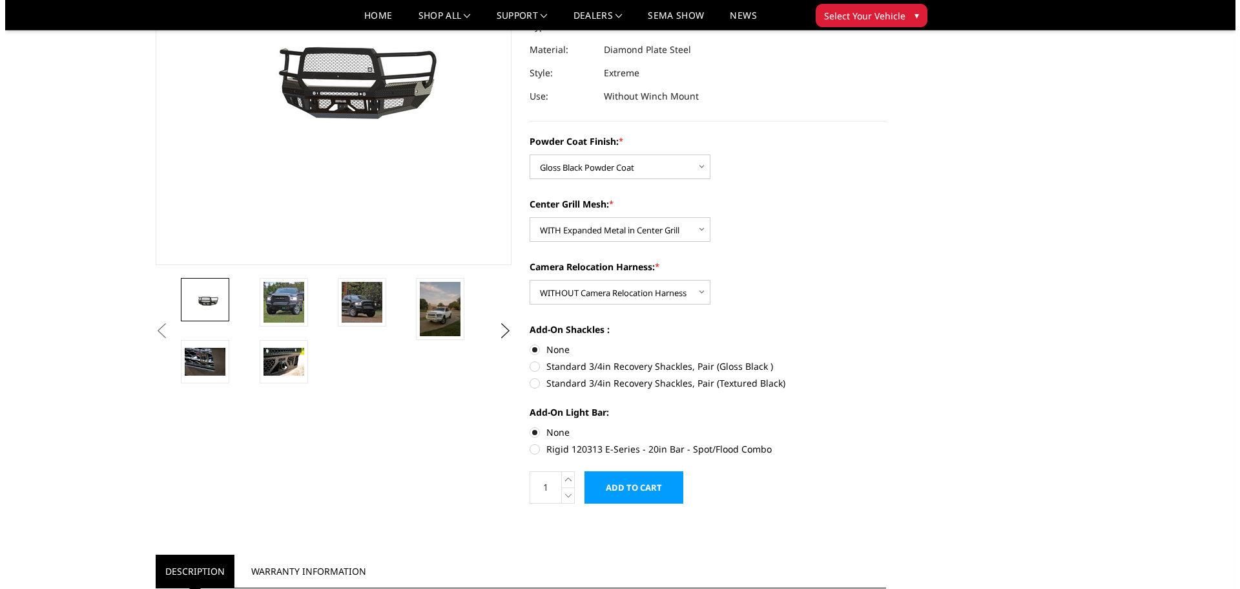
scroll to position [194, 0]
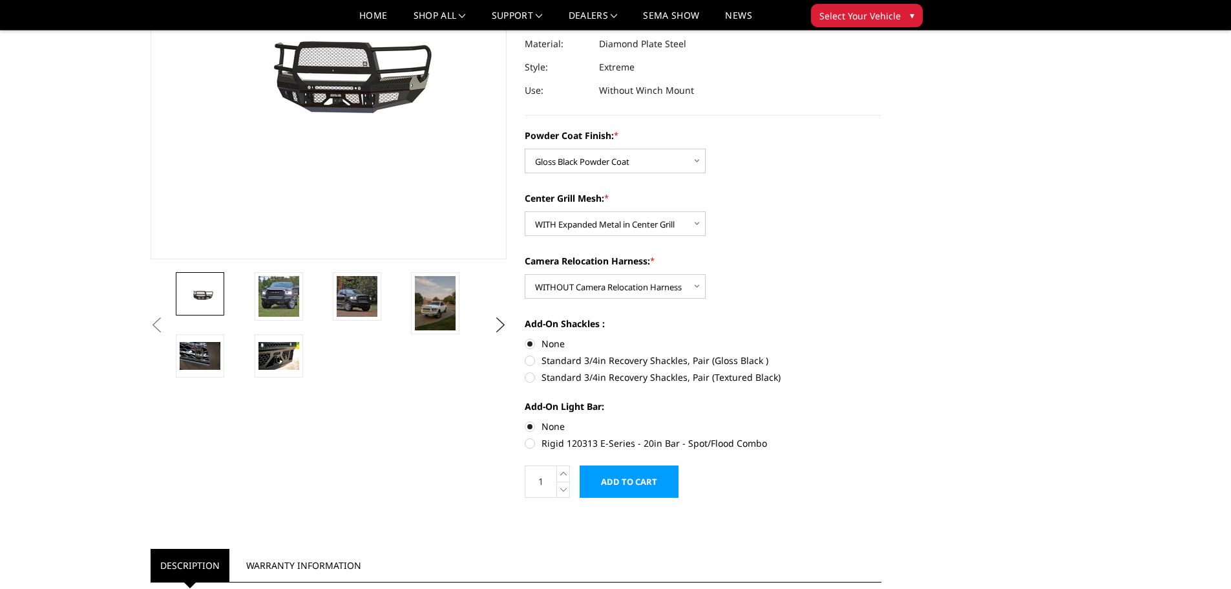
click at [646, 489] on input "Add to Cart" at bounding box center [629, 481] width 99 height 32
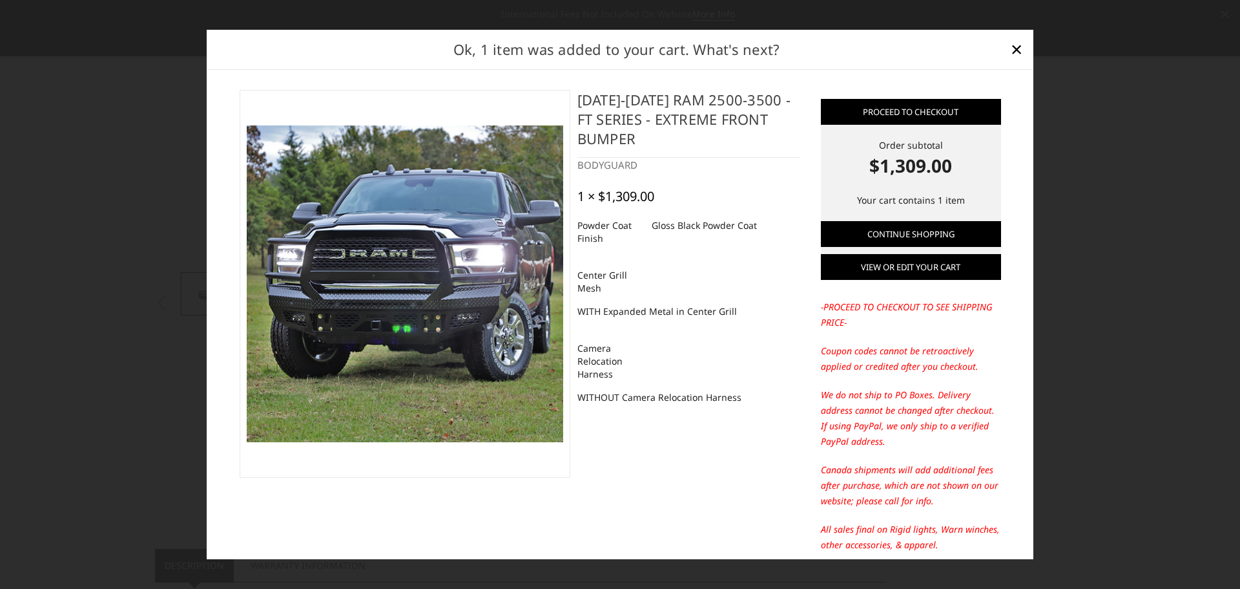
click at [895, 264] on link "View or edit your cart" at bounding box center [911, 267] width 180 height 26
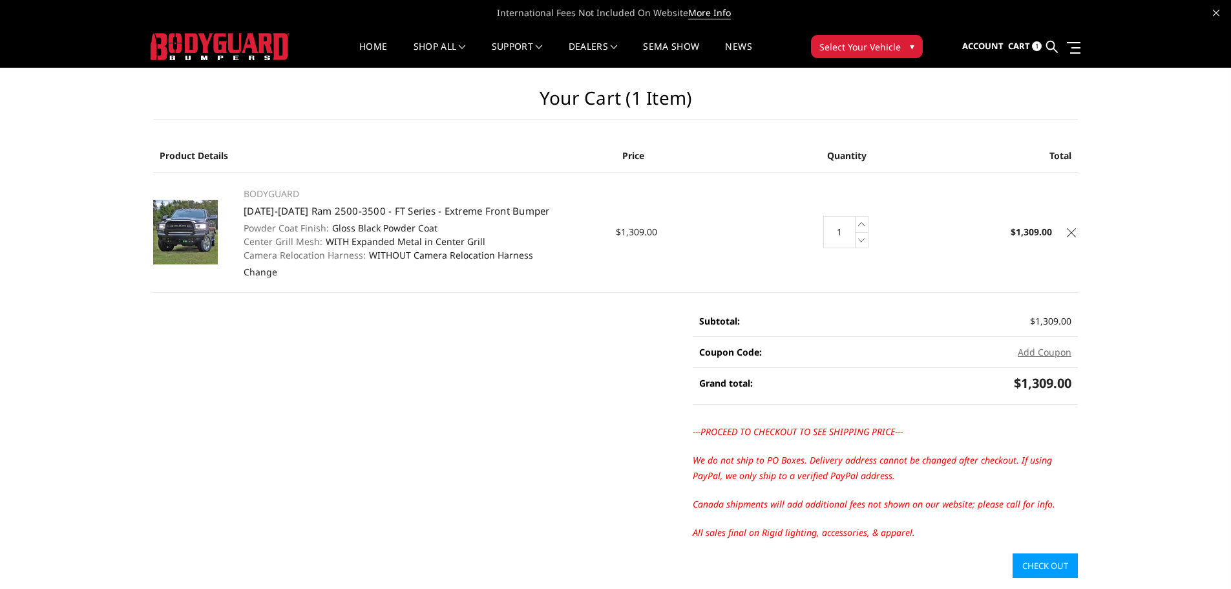
click at [1043, 566] on link "Check out" at bounding box center [1044, 565] width 65 height 25
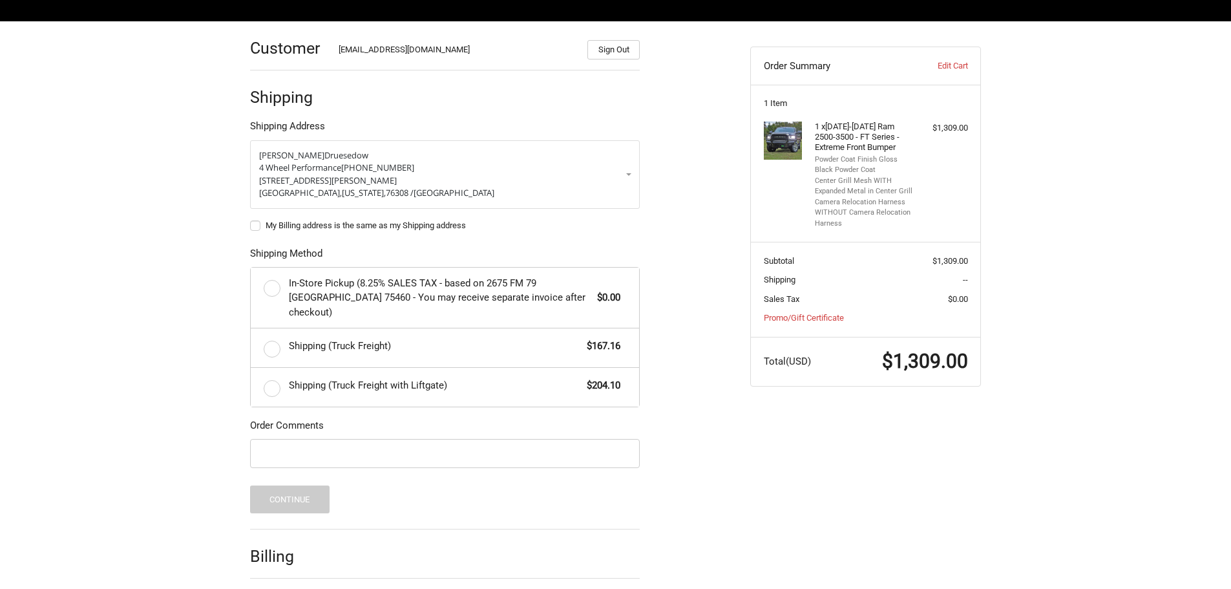
scroll to position [194, 0]
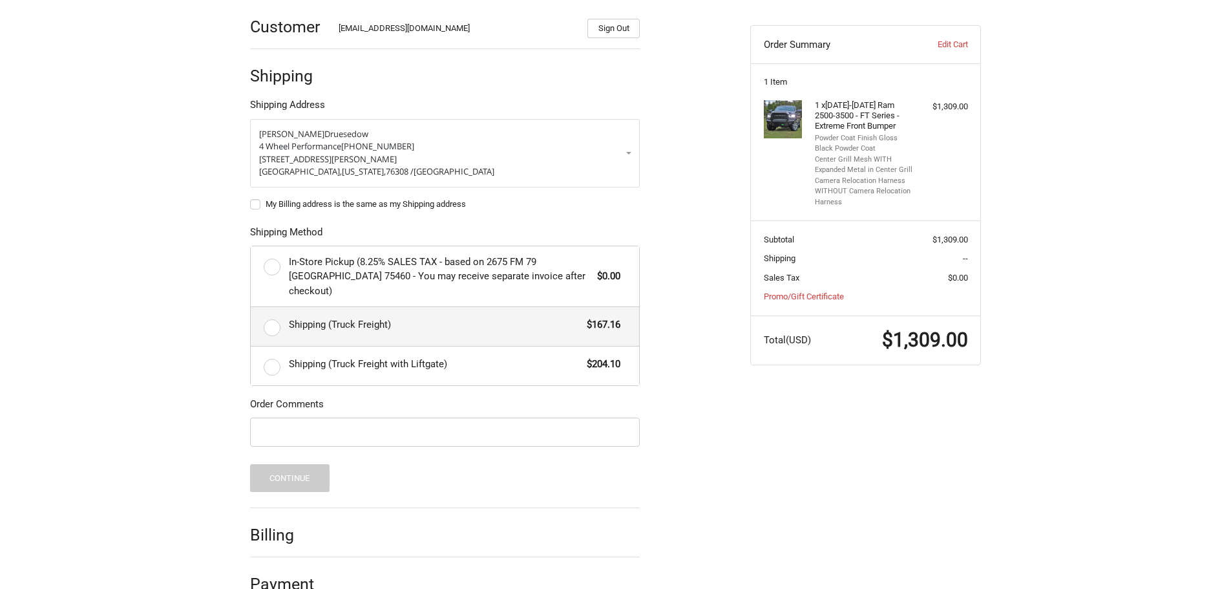
click at [273, 311] on label "Shipping (Truck Freight) $167.16" at bounding box center [445, 326] width 388 height 39
click at [251, 308] on input "Shipping (Truck Freight) $167.16" at bounding box center [251, 307] width 1 height 1
radio input "true"
click at [347, 419] on input "Order Comments" at bounding box center [445, 431] width 390 height 29
paste input "30786"
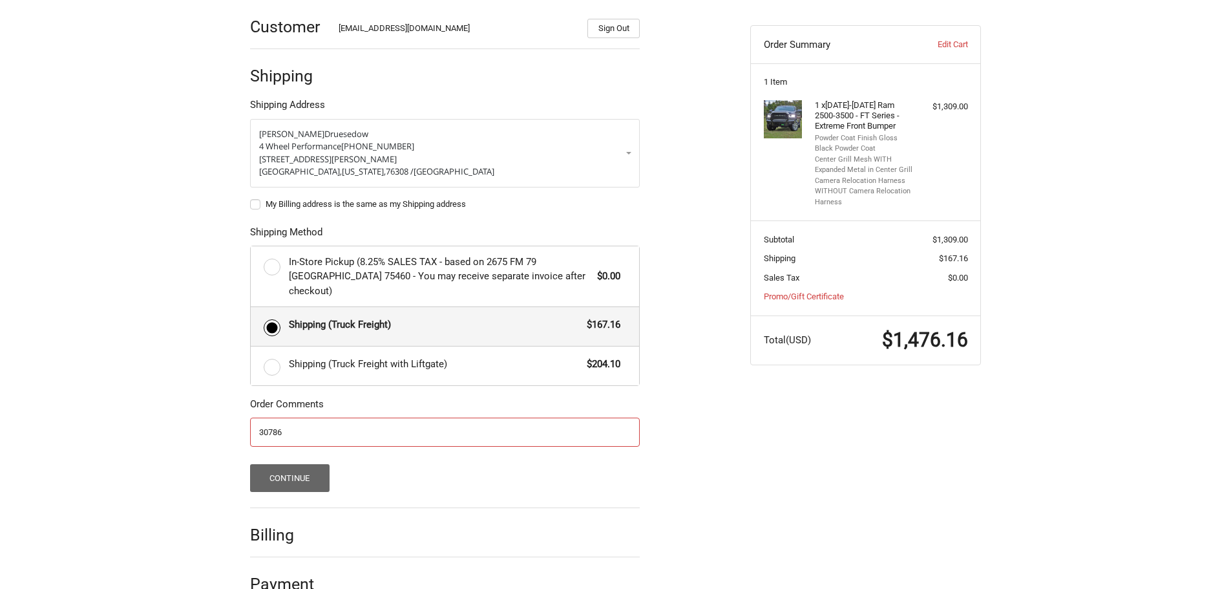
type input "30786"
click at [303, 464] on button "Continue" at bounding box center [289, 478] width 79 height 28
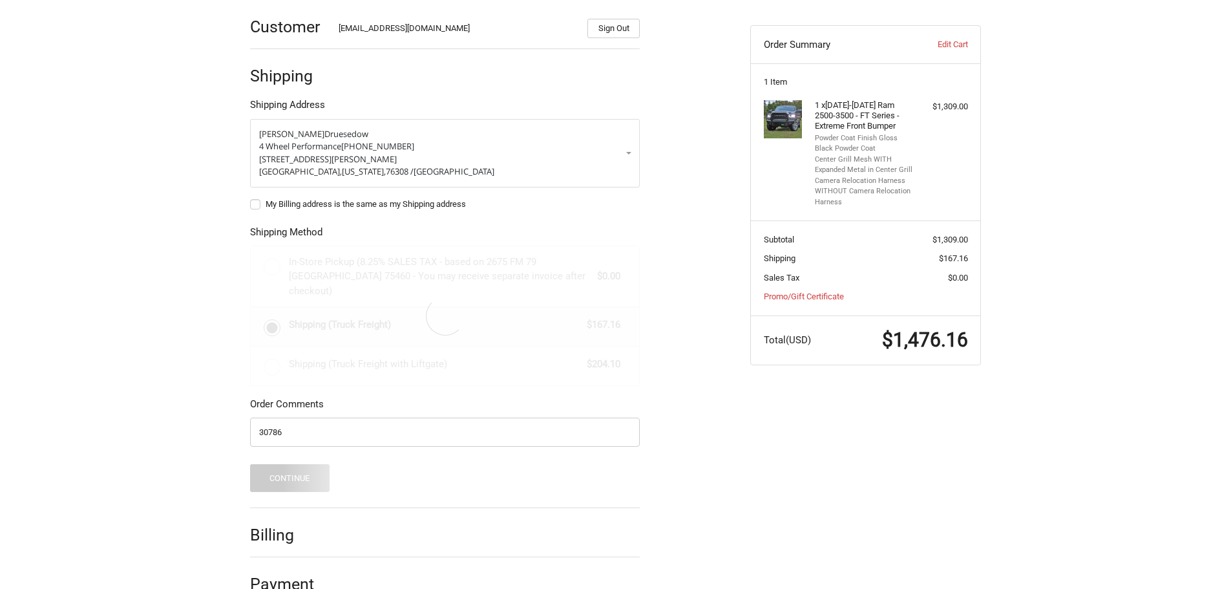
scroll to position [0, 0]
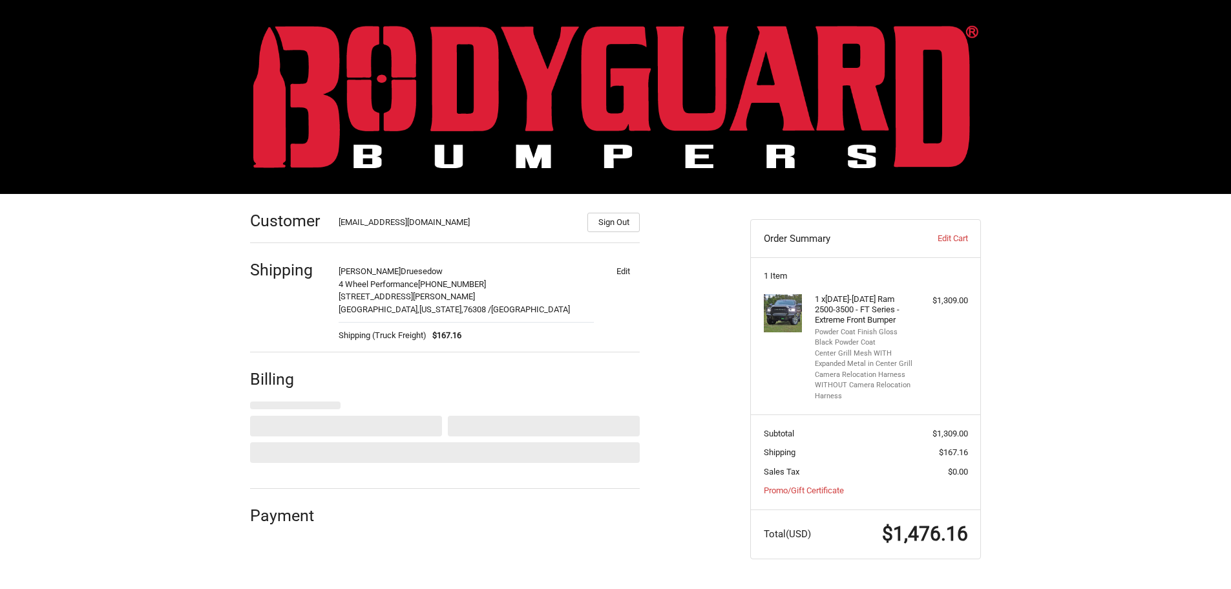
select select "US"
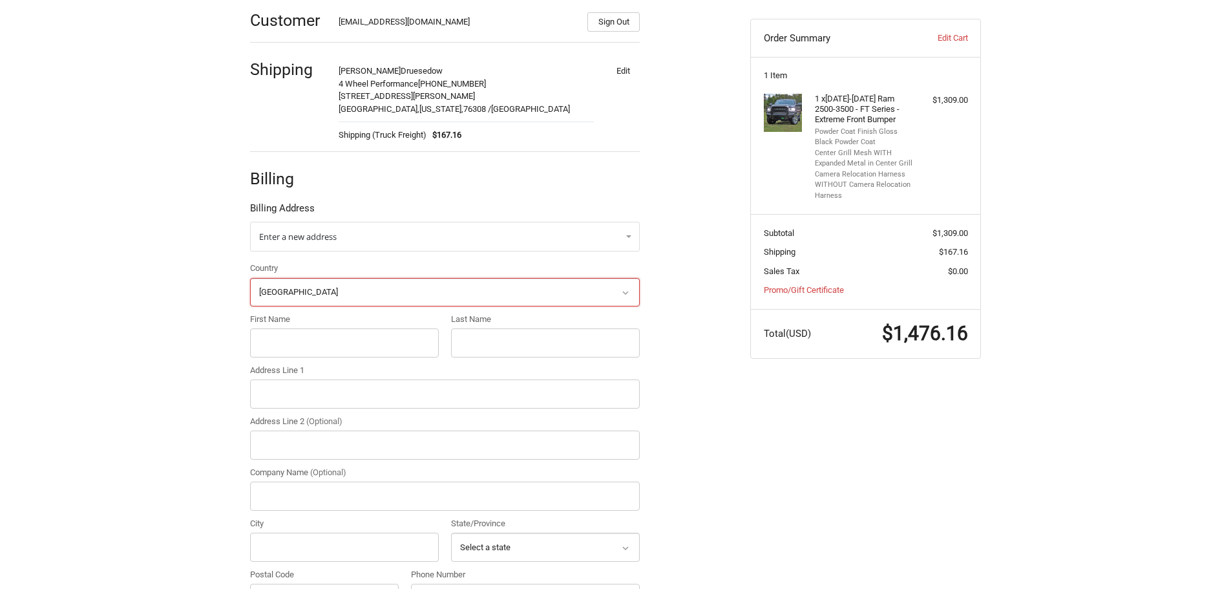
scroll to position [235, 0]
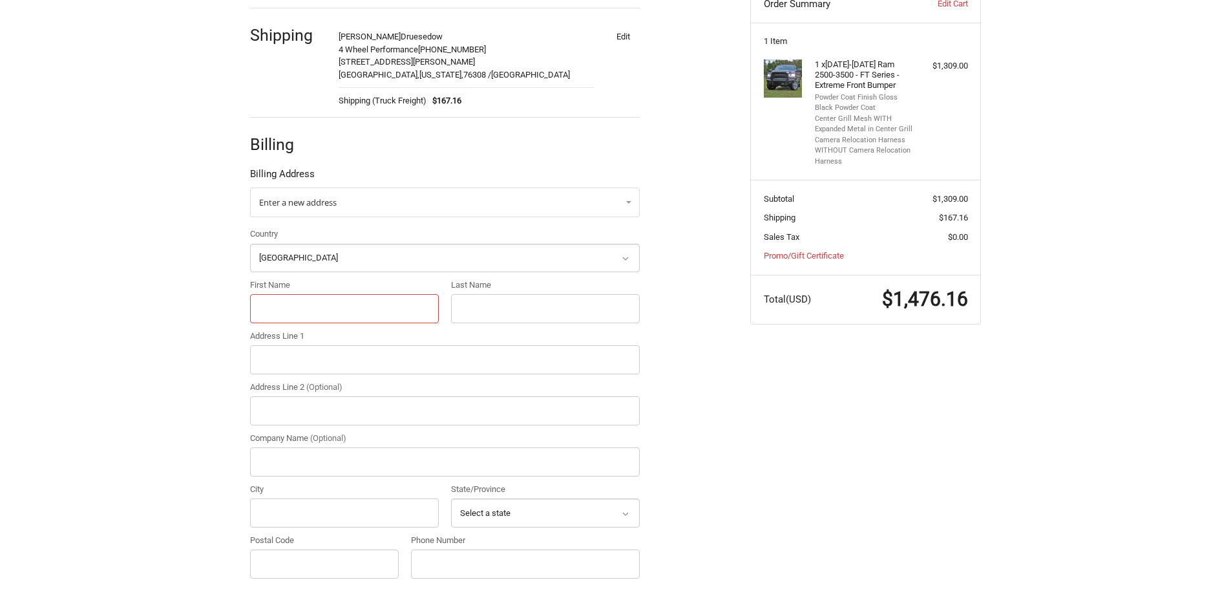
click at [290, 313] on input "First Name" at bounding box center [344, 308] width 189 height 29
type input "Dawson"
type input "Druesedow"
type input "4 WHEEL PERFORMANCE LLC"
type input "3905 Wayne Ave Suite B"
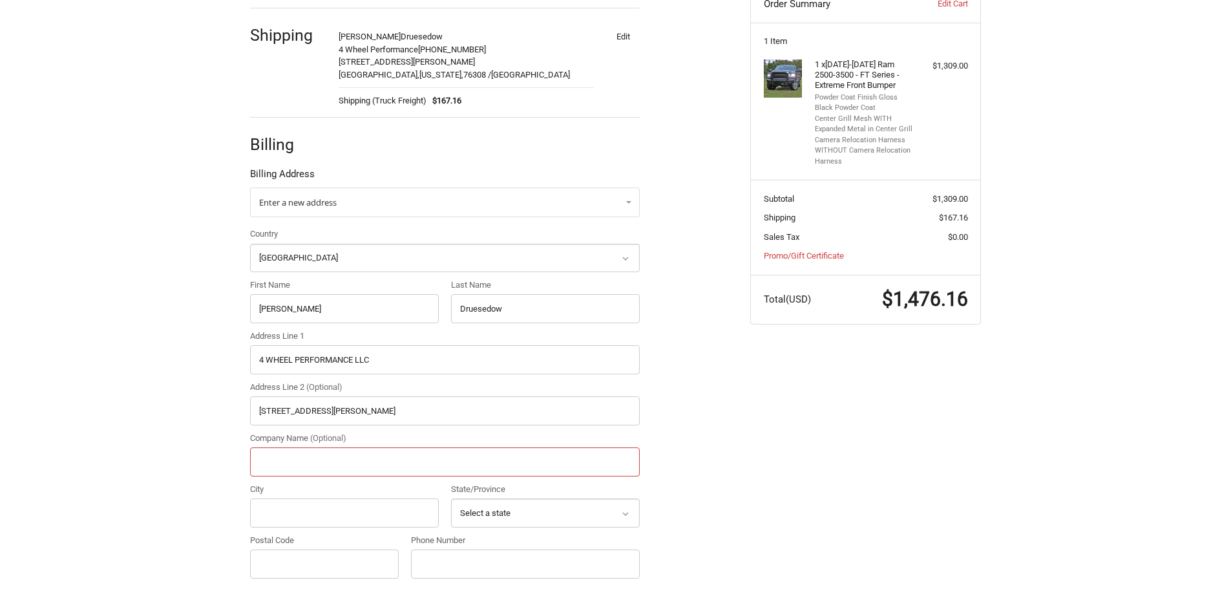
type input "4 Wheel Performance"
type input "Wichita Falls"
select select "TX"
type input "76308"
type input "9407612444"
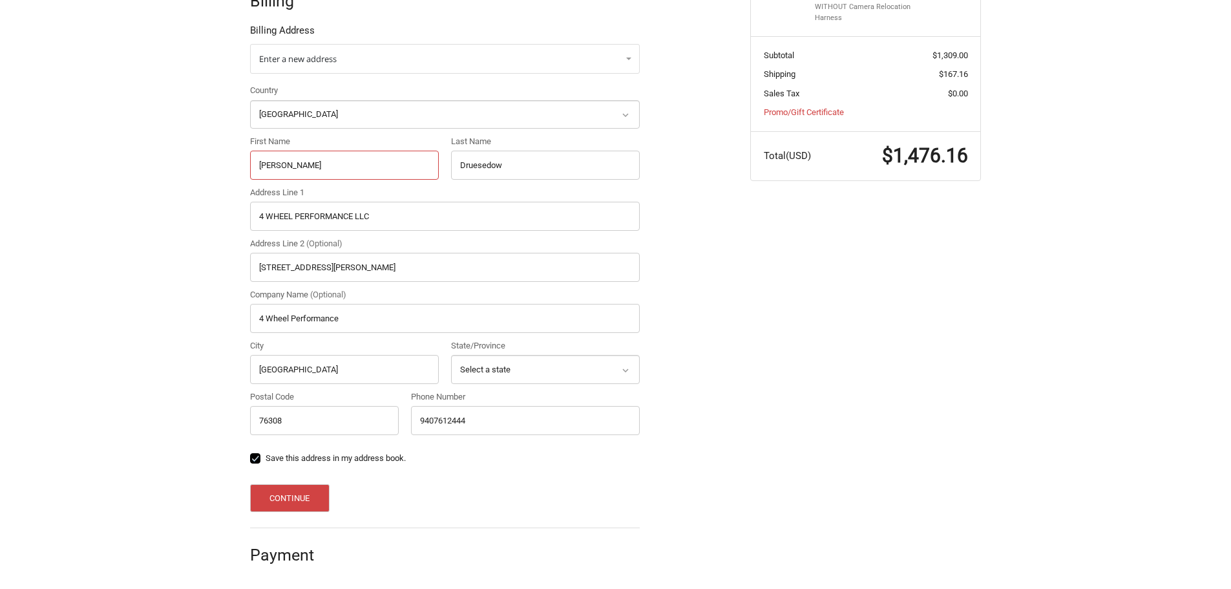
scroll to position [379, 0]
click at [298, 488] on button "Continue" at bounding box center [289, 497] width 79 height 28
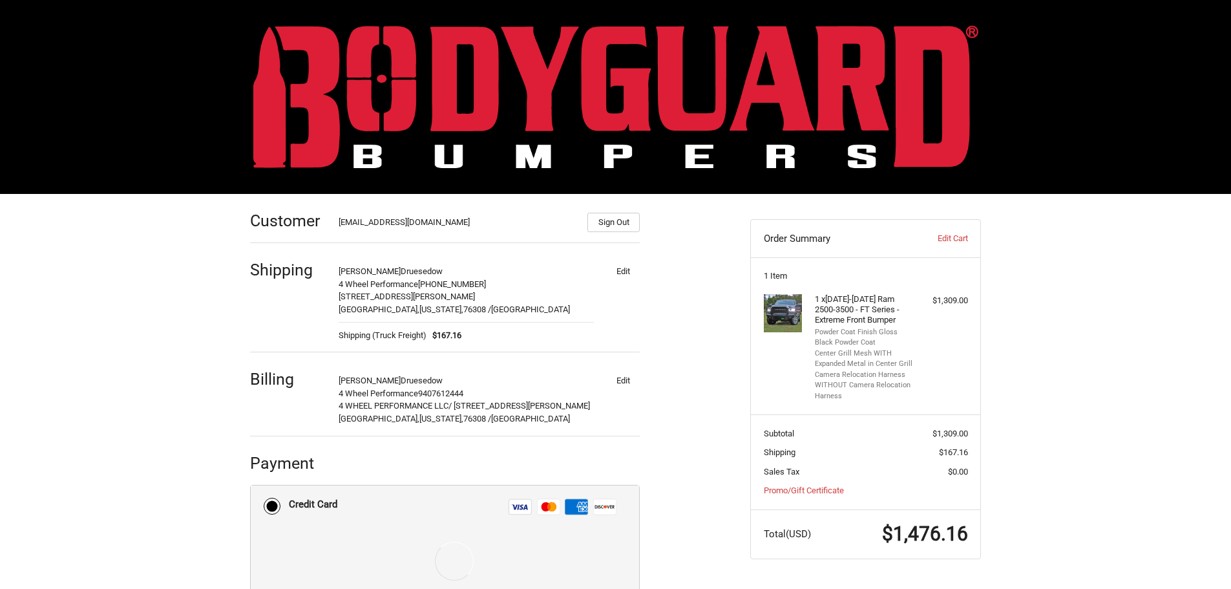
scroll to position [132, 0]
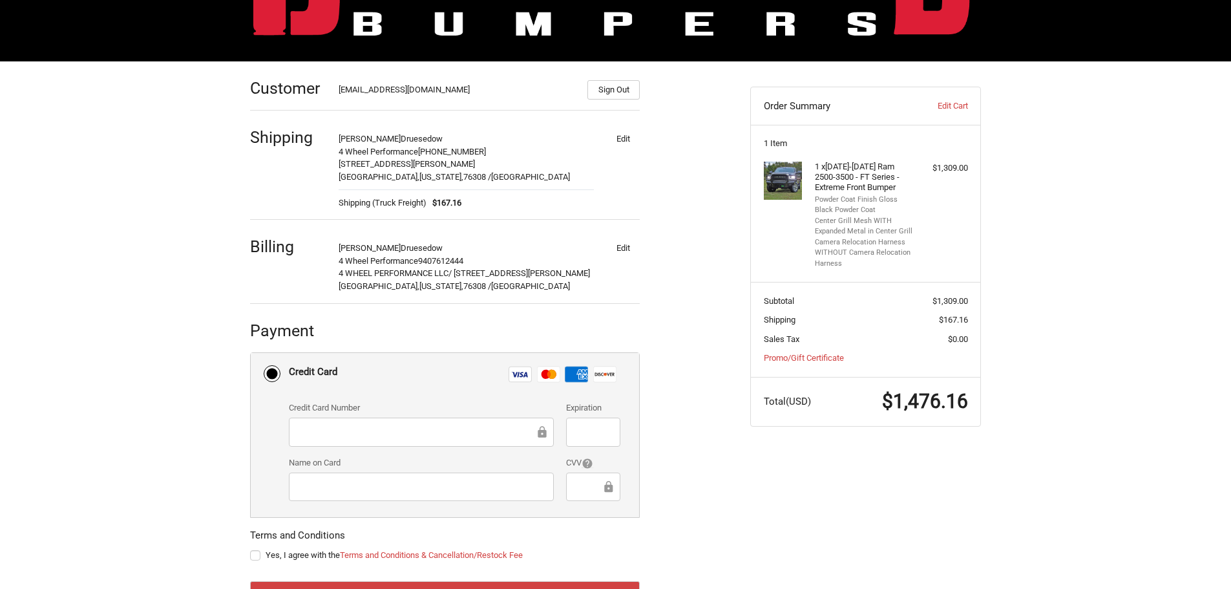
click at [377, 424] on iframe at bounding box center [416, 431] width 237 height 15
click at [372, 439] on div at bounding box center [421, 431] width 265 height 29
click at [335, 412] on label "Credit Card Number" at bounding box center [421, 407] width 265 height 13
click at [702, 417] on div "Customer customerservice@4wheelperformance.com Sign Out Shipping Dawson Druesed…" at bounding box center [490, 346] width 500 height 570
click at [179, 412] on div "Customer customerservice@4wheelperformance.com Sign Out Shipping Dawson Druesed…" at bounding box center [615, 352] width 1231 height 583
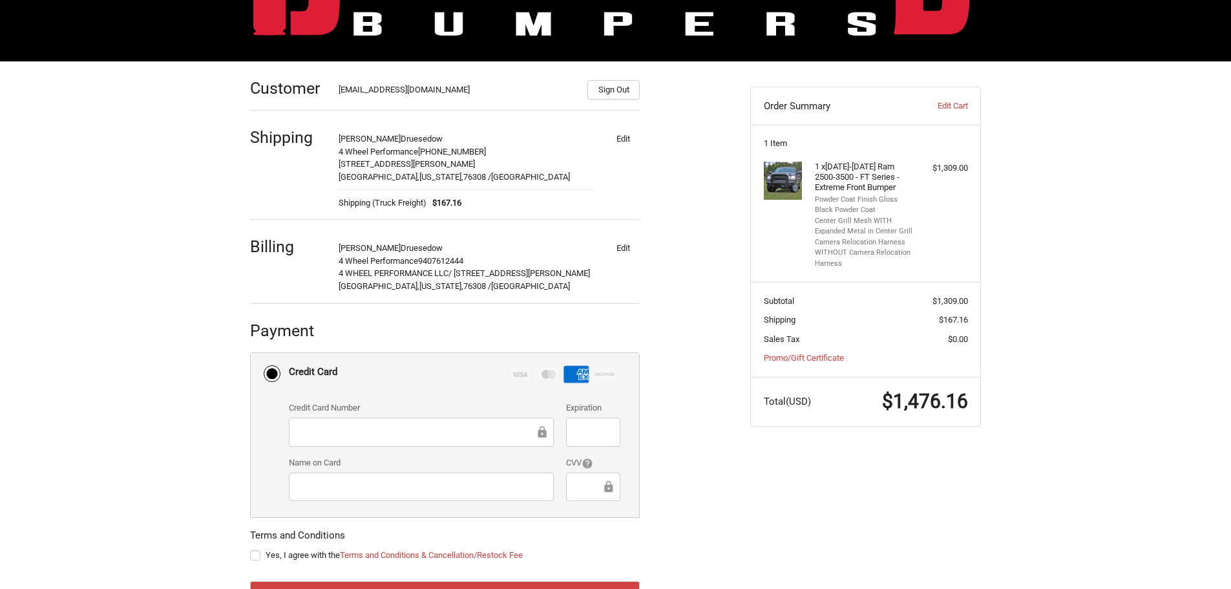
click at [253, 559] on label "Yes, I agree with the Terms and Conditions & Cancellation/Restock Fee" at bounding box center [445, 555] width 390 height 10
click at [251, 549] on input "Yes, I agree with the Terms and Conditions & Cancellation/Restock Fee" at bounding box center [250, 548] width 1 height 1
checkbox input "true"
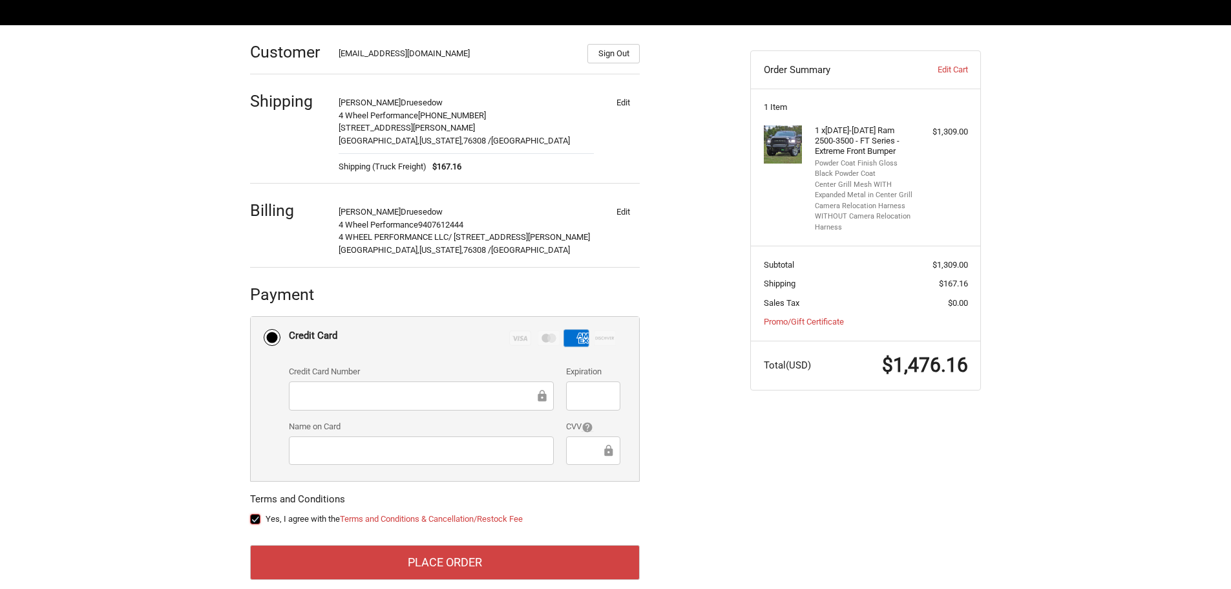
scroll to position [189, 0]
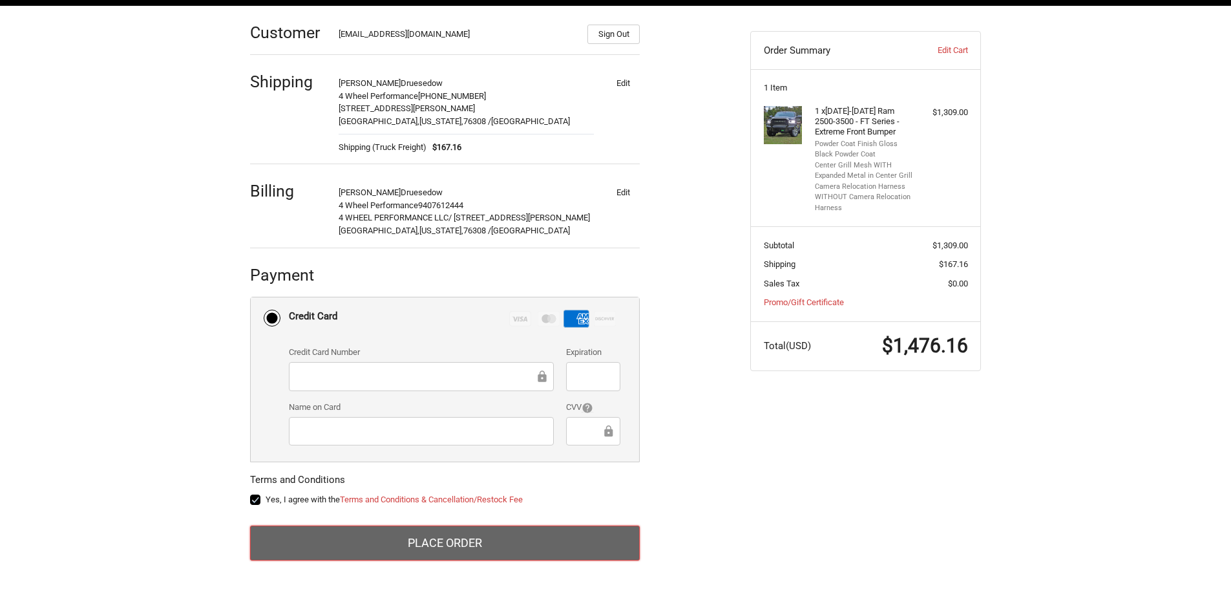
click at [465, 541] on button "Place Order" at bounding box center [445, 542] width 390 height 35
